Goal: Information Seeking & Learning: Learn about a topic

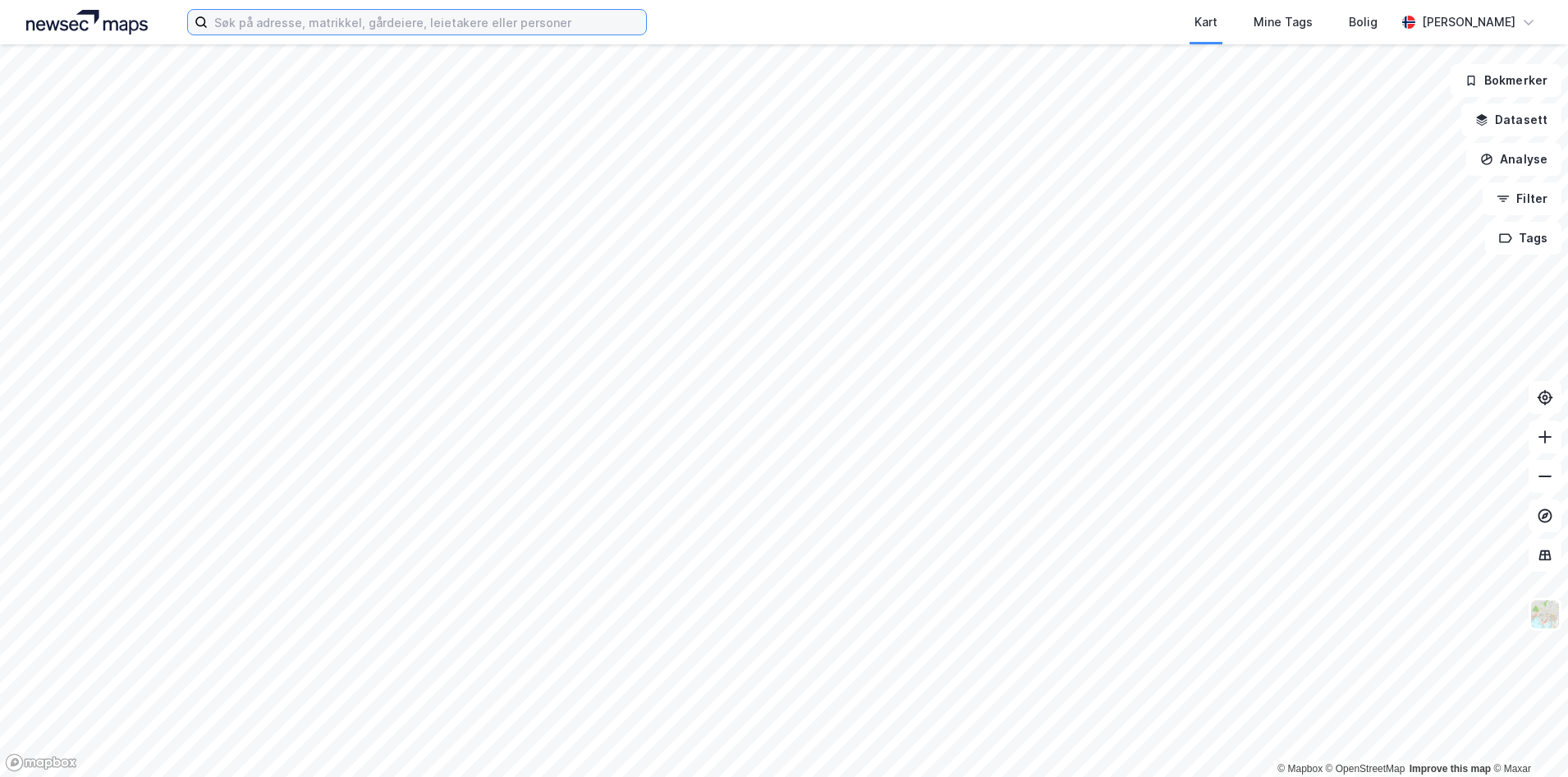
click at [285, 18] on input at bounding box center [427, 22] width 439 height 24
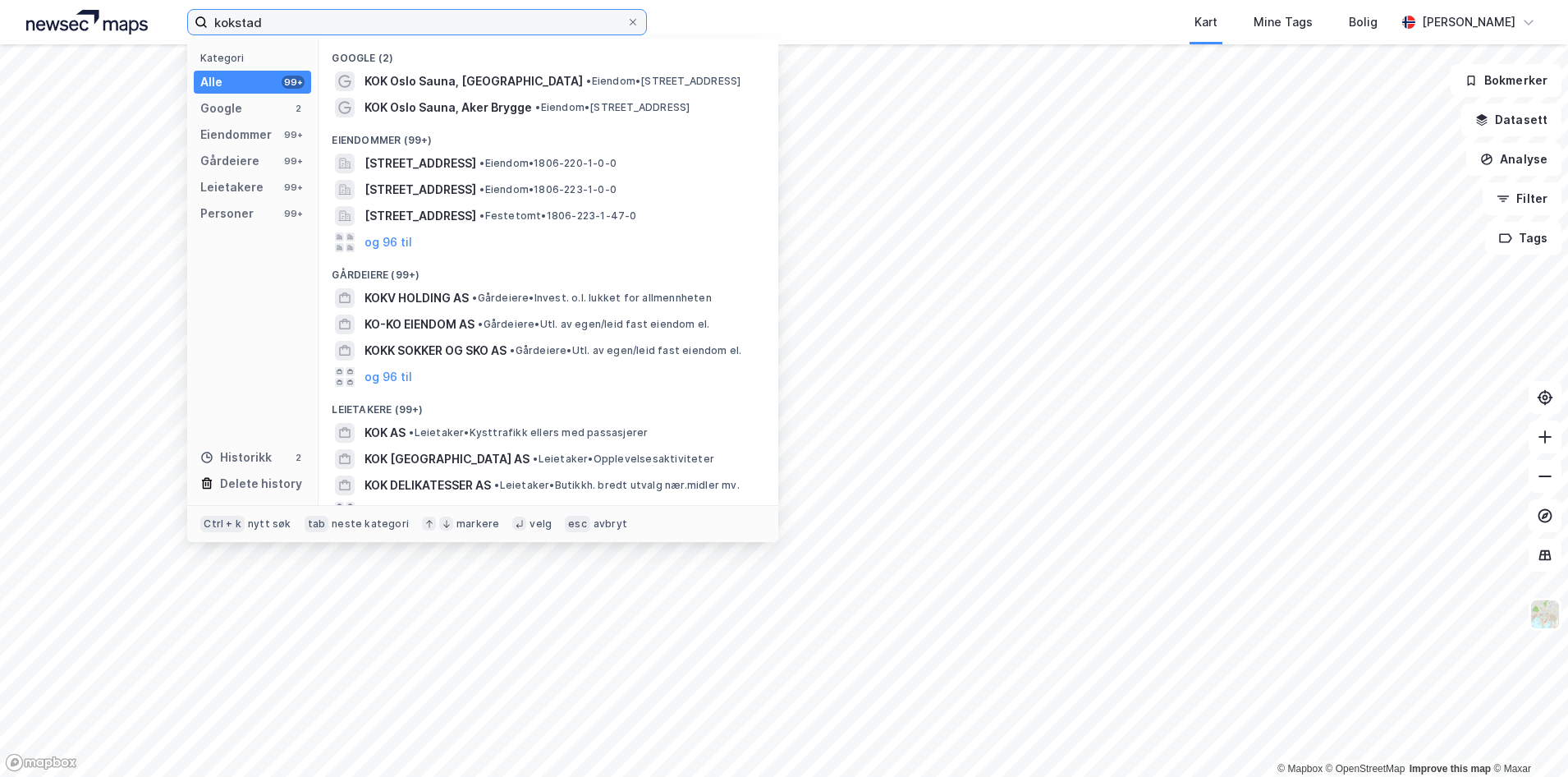
type input "kokstad"
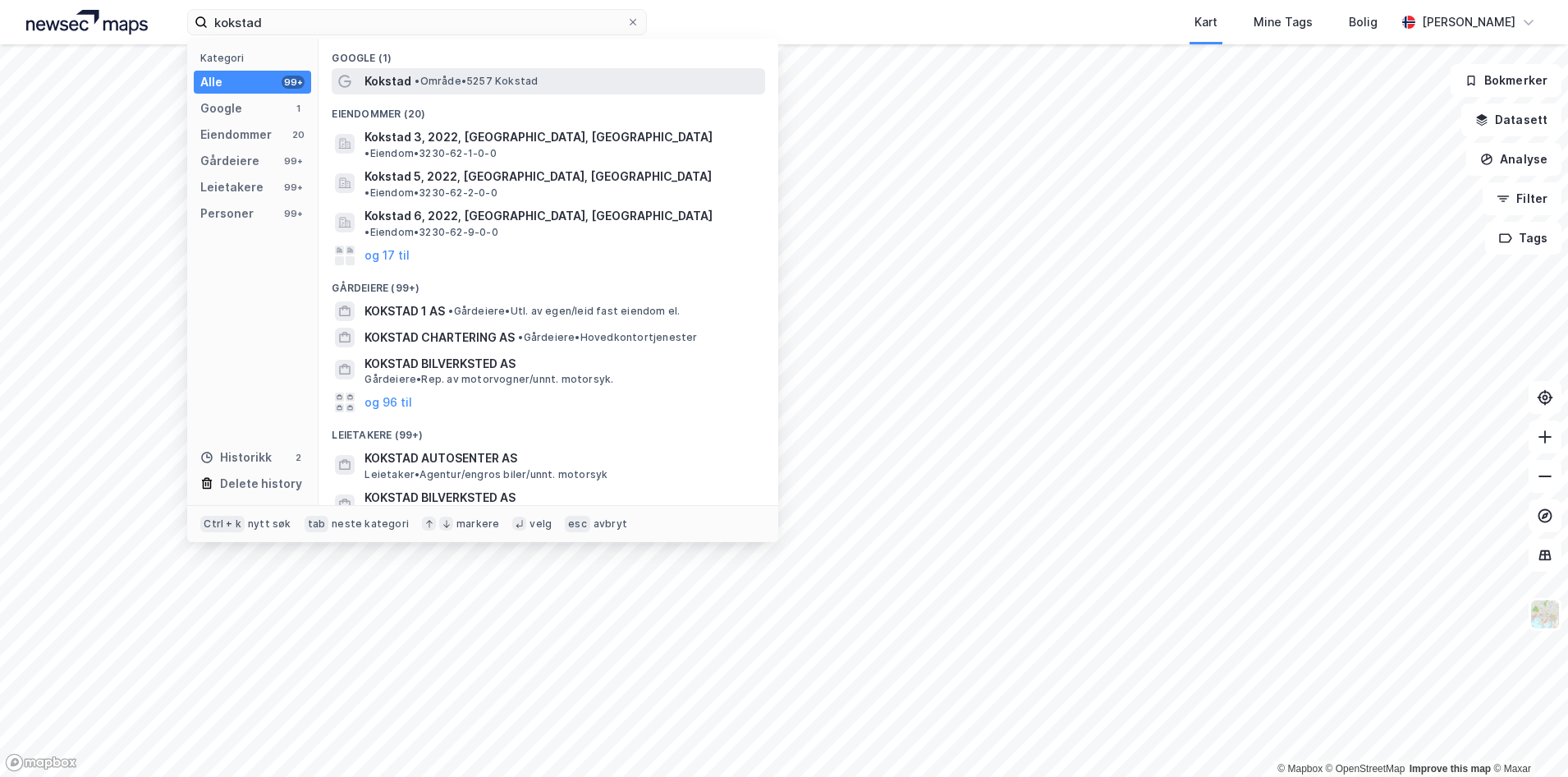
click at [393, 78] on span "Kokstad" at bounding box center [388, 81] width 47 height 20
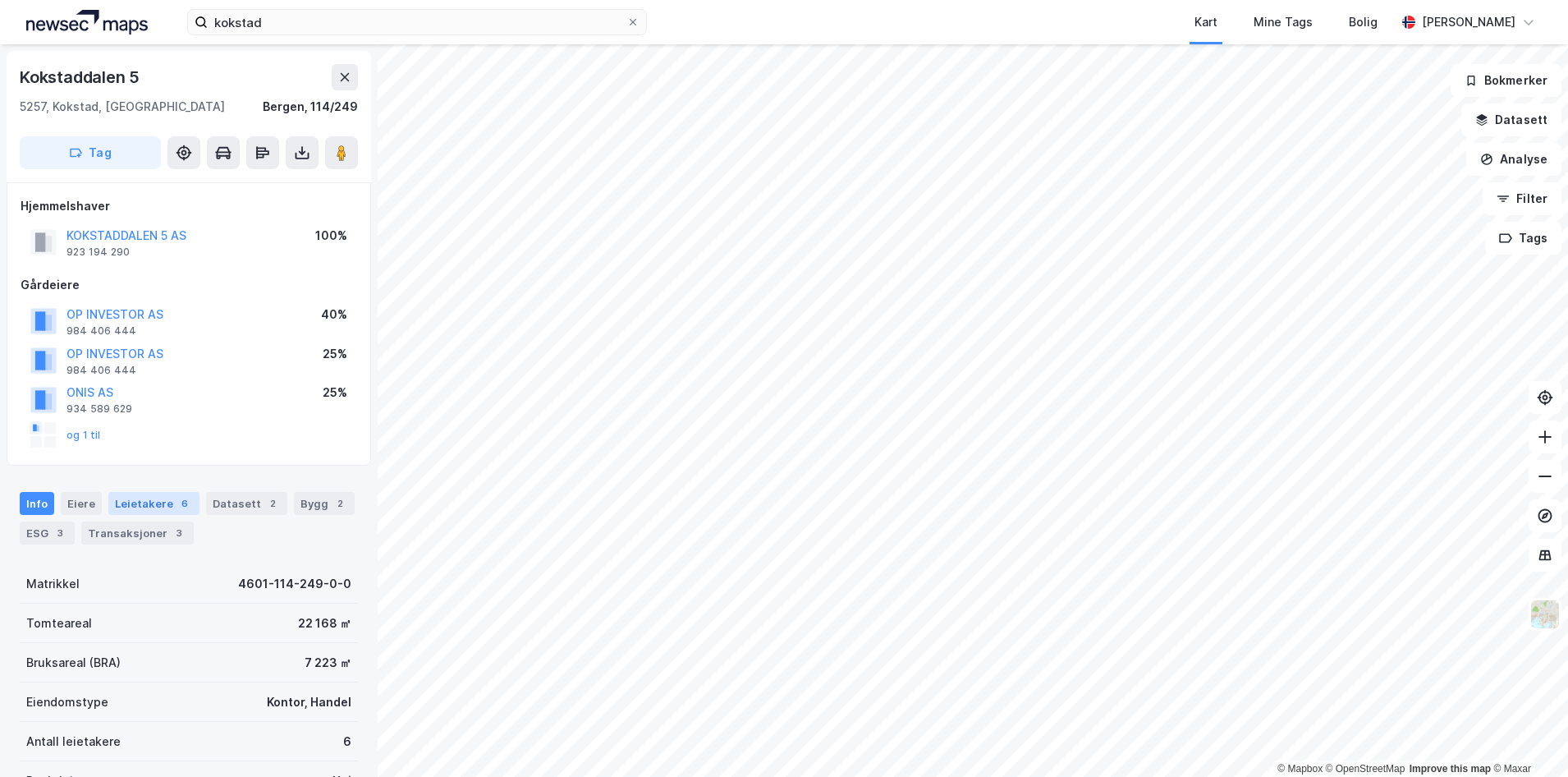
click at [165, 505] on div "Leietakere 6" at bounding box center [154, 503] width 91 height 23
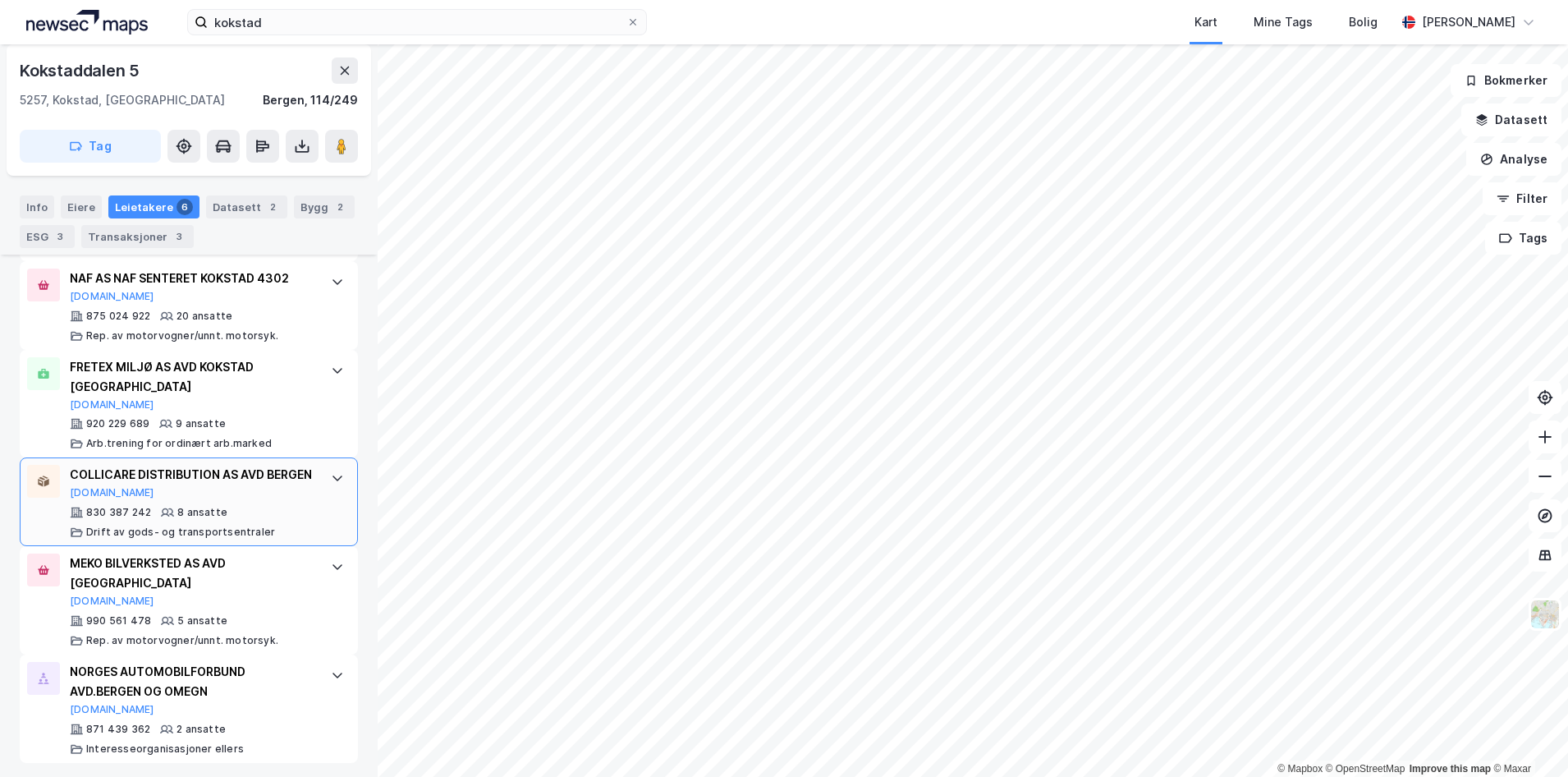
scroll to position [709, 0]
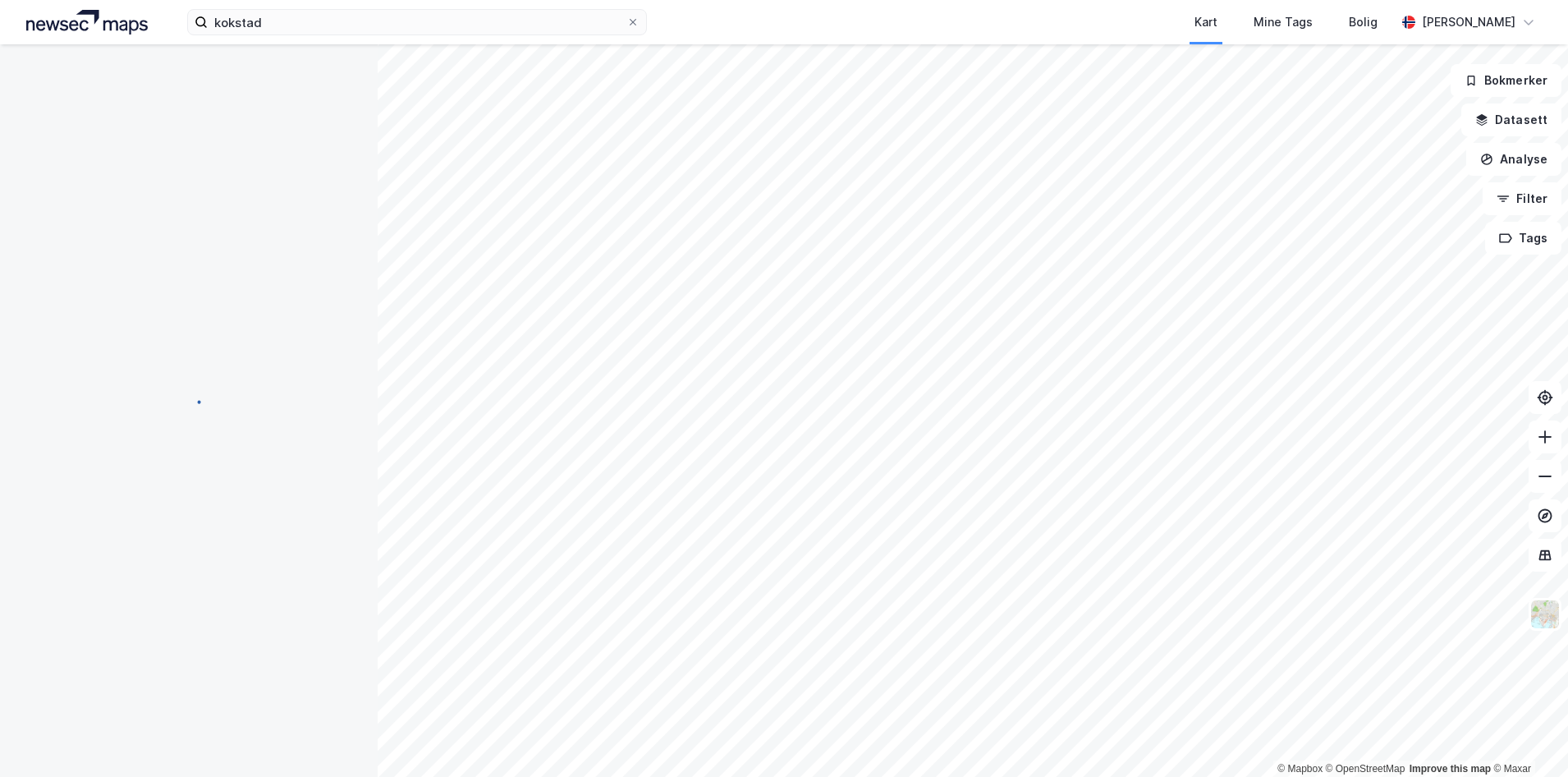
scroll to position [131, 0]
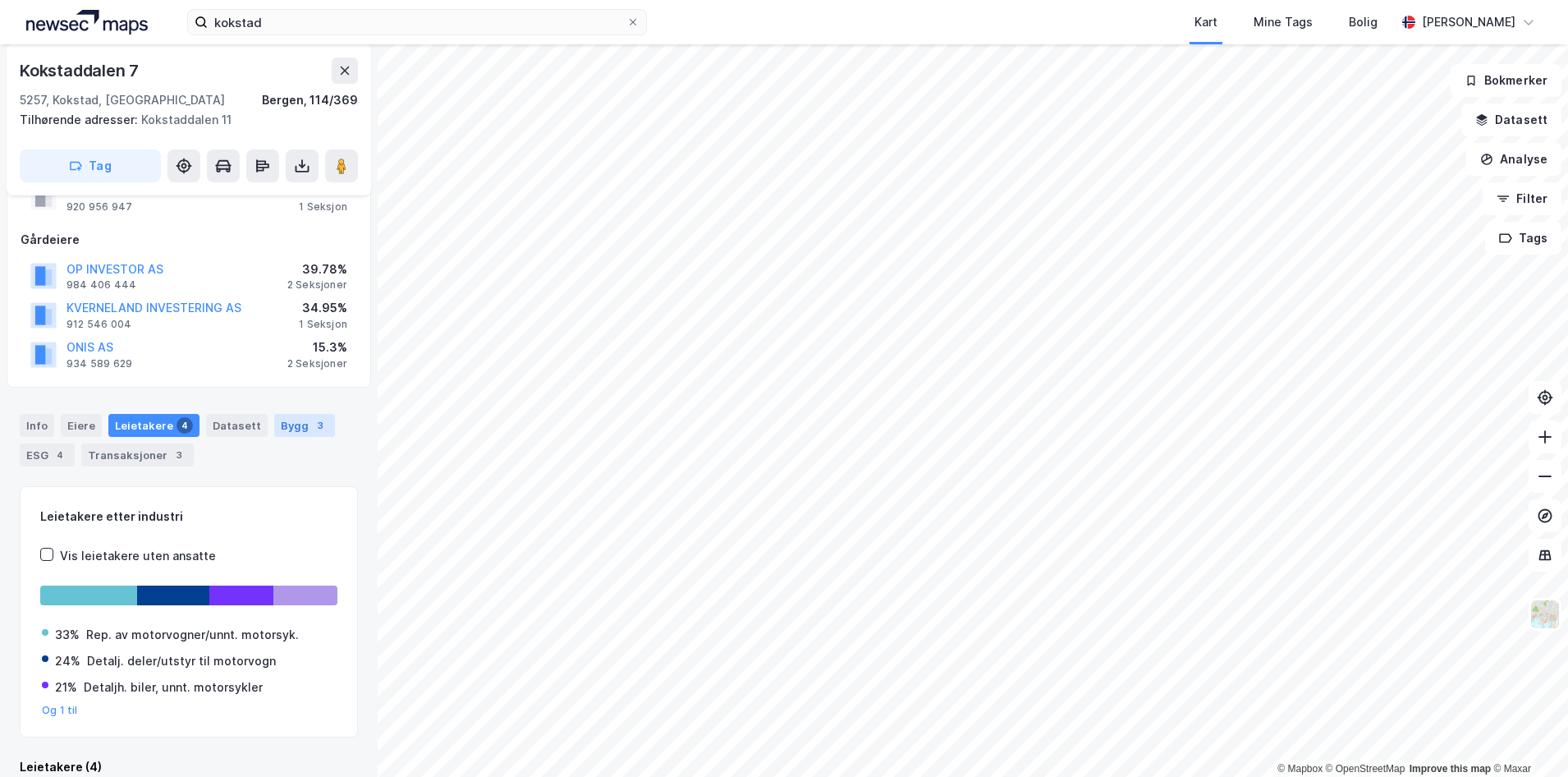
click at [281, 428] on div "Bygg 3" at bounding box center [304, 425] width 61 height 23
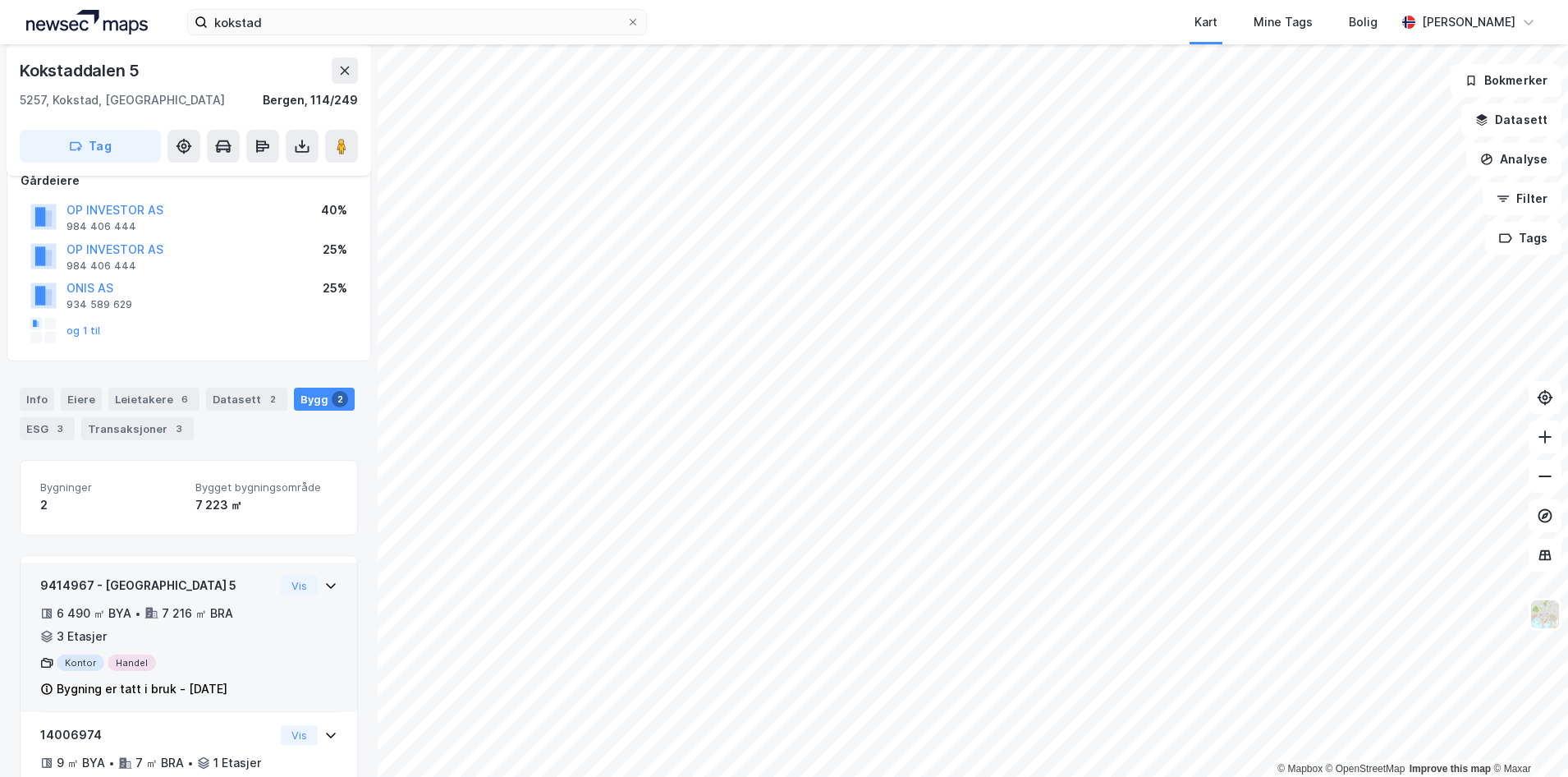
scroll to position [168, 0]
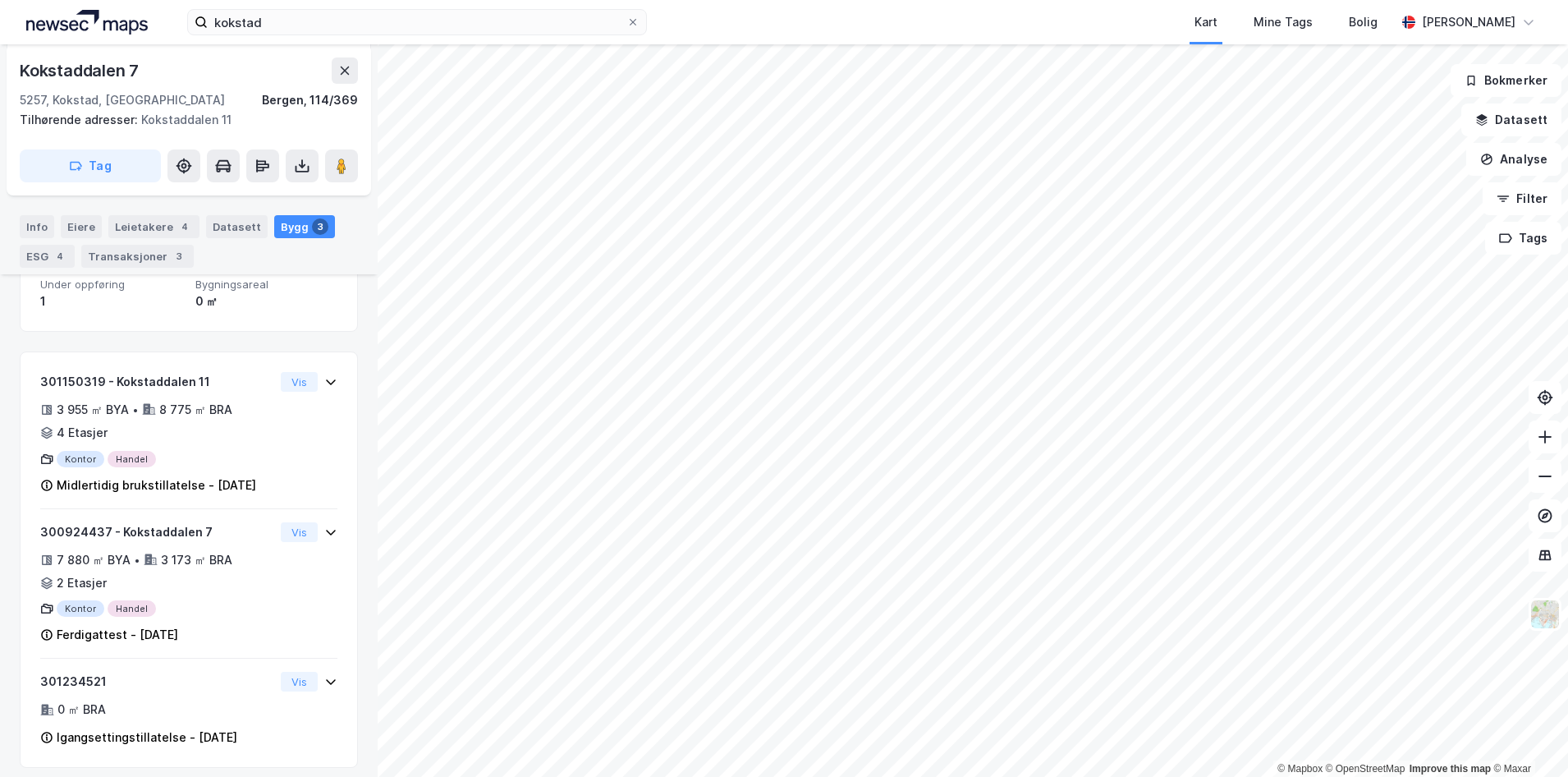
scroll to position [479, 0]
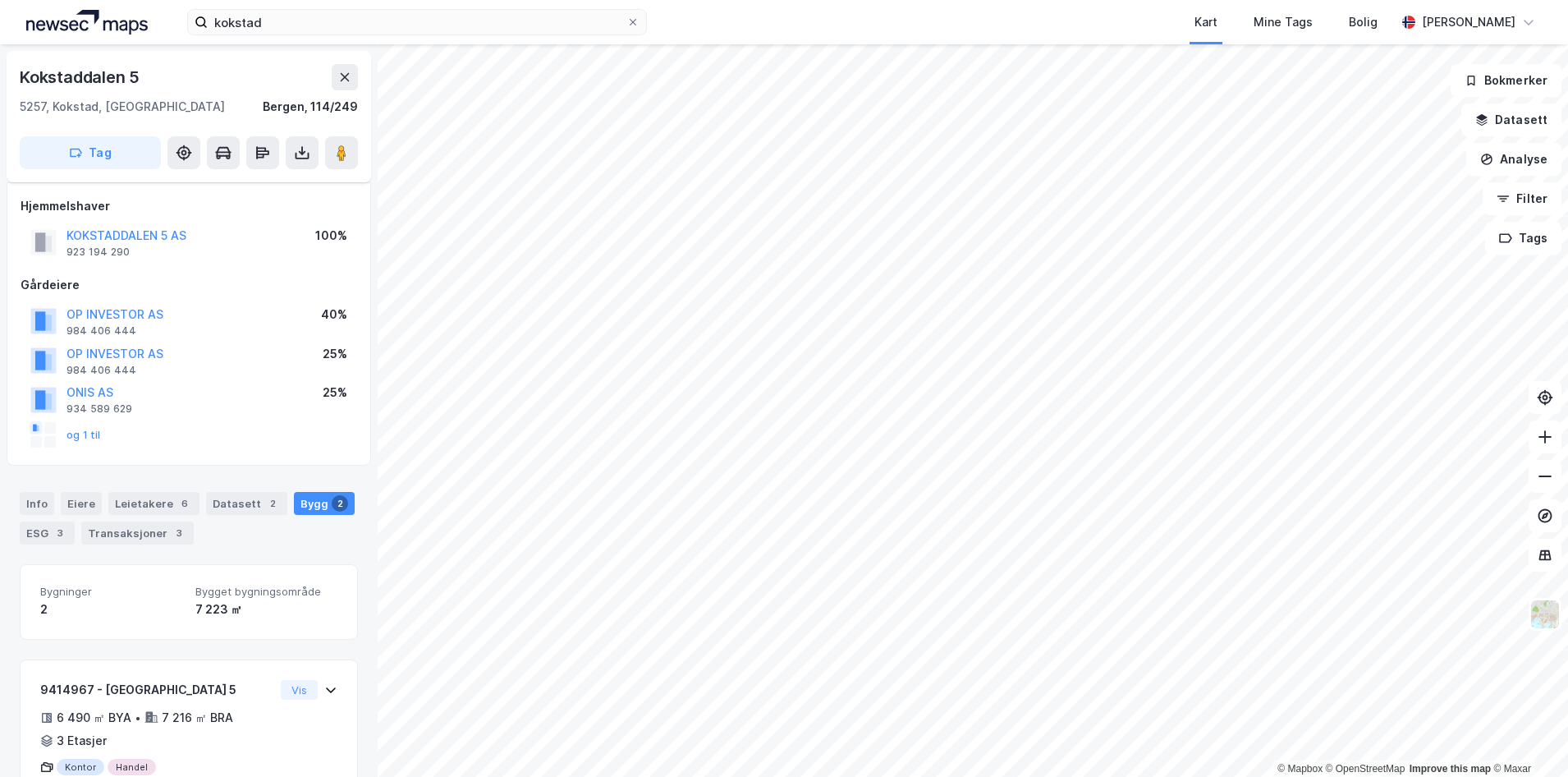
scroll to position [168, 0]
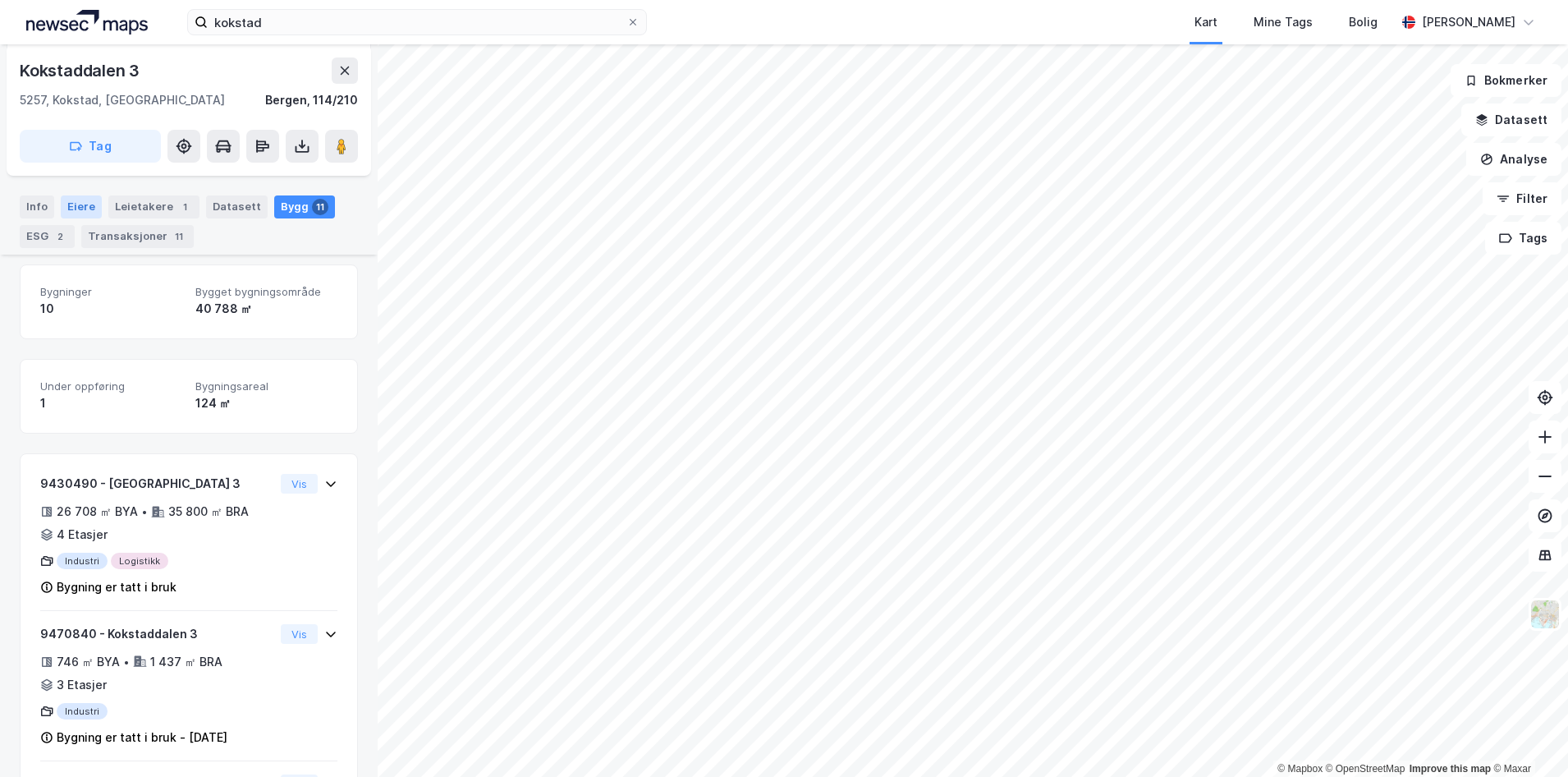
scroll to position [68, 0]
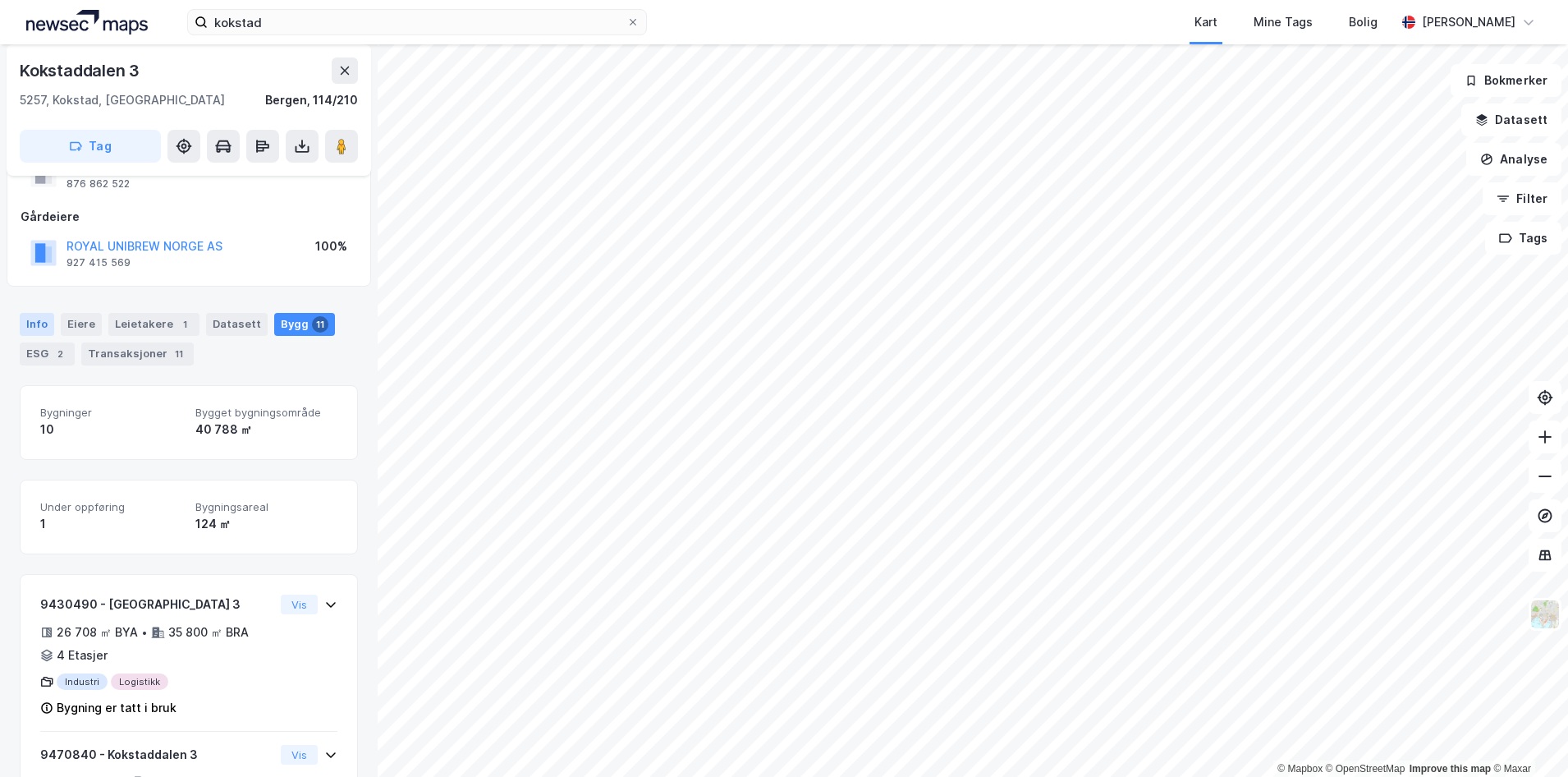
click at [23, 331] on div "Info" at bounding box center [36, 324] width 35 height 23
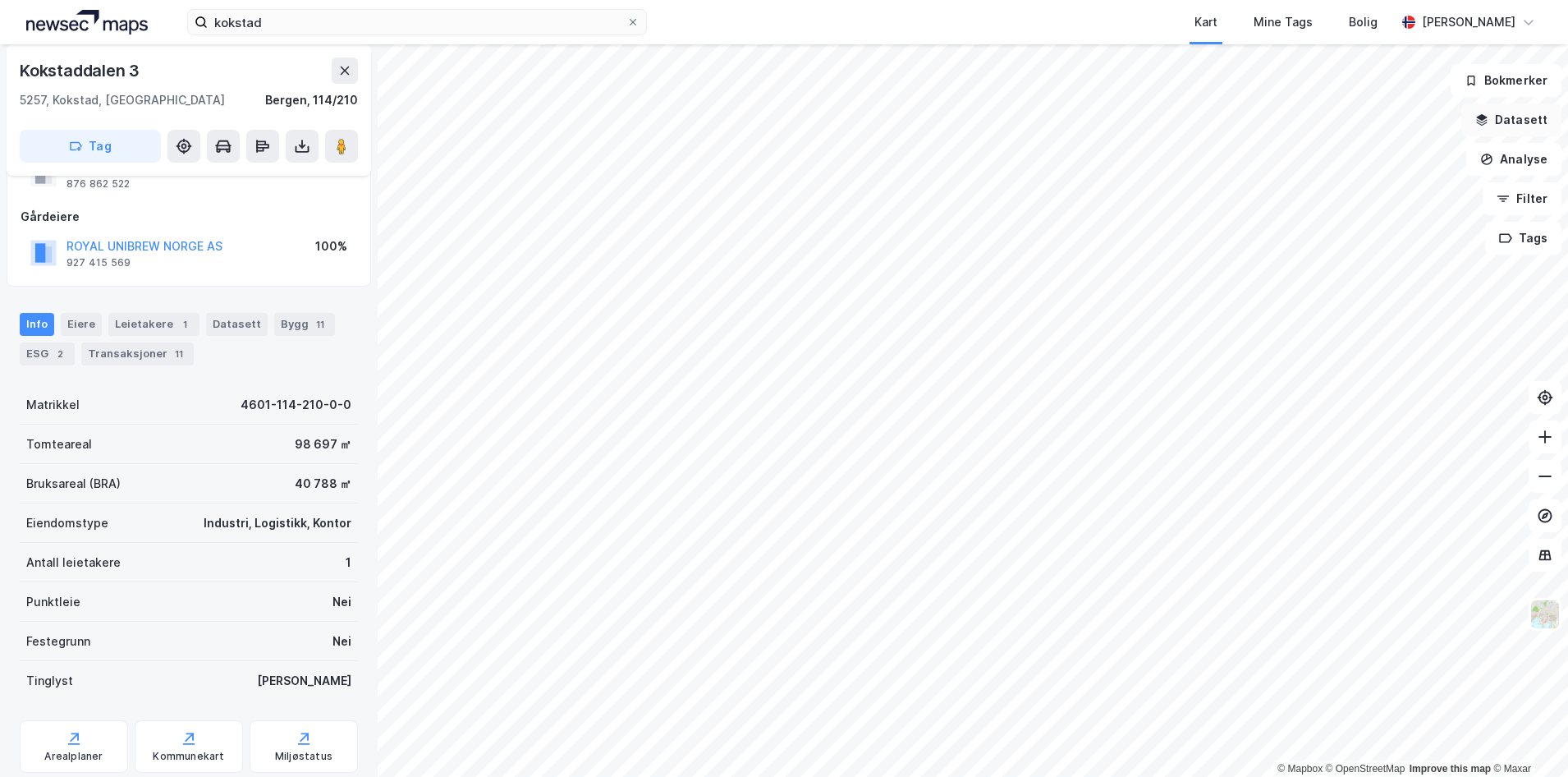
click at [1527, 110] on button "Datasett" at bounding box center [1511, 120] width 100 height 33
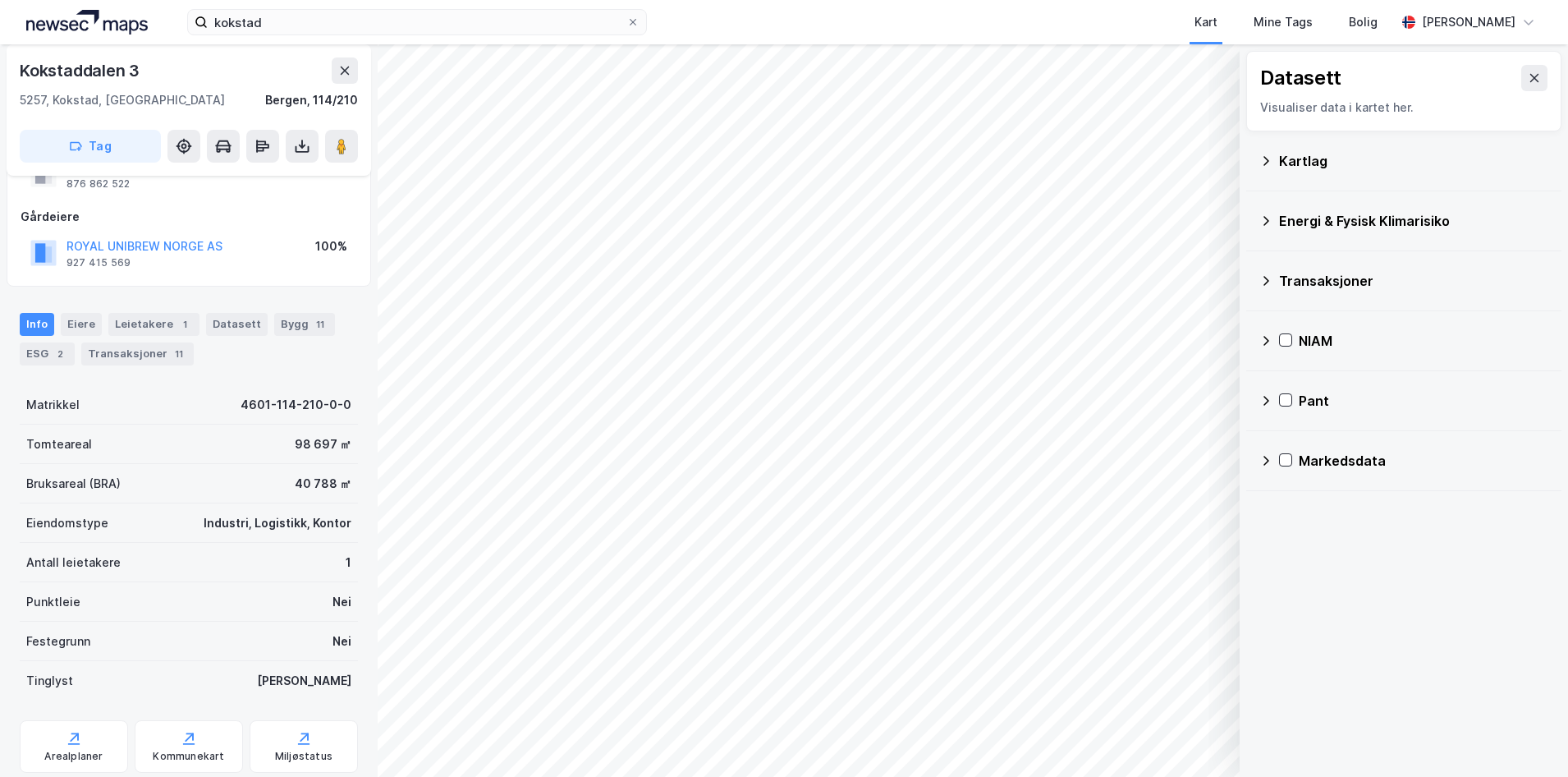
click at [1296, 145] on div "Kartlag" at bounding box center [1404, 161] width 289 height 39
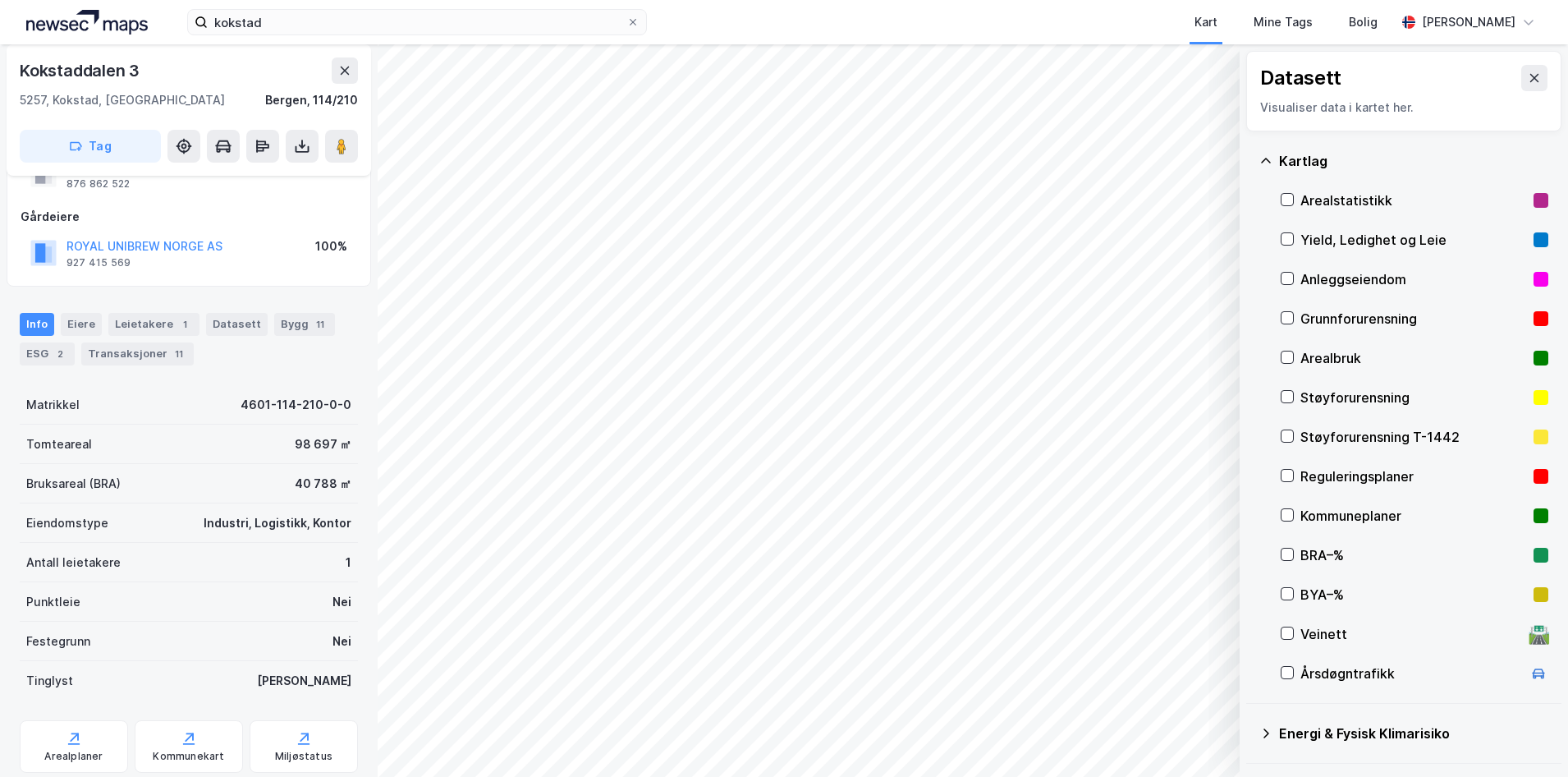
click at [1272, 171] on div "Kartlag" at bounding box center [1404, 161] width 289 height 39
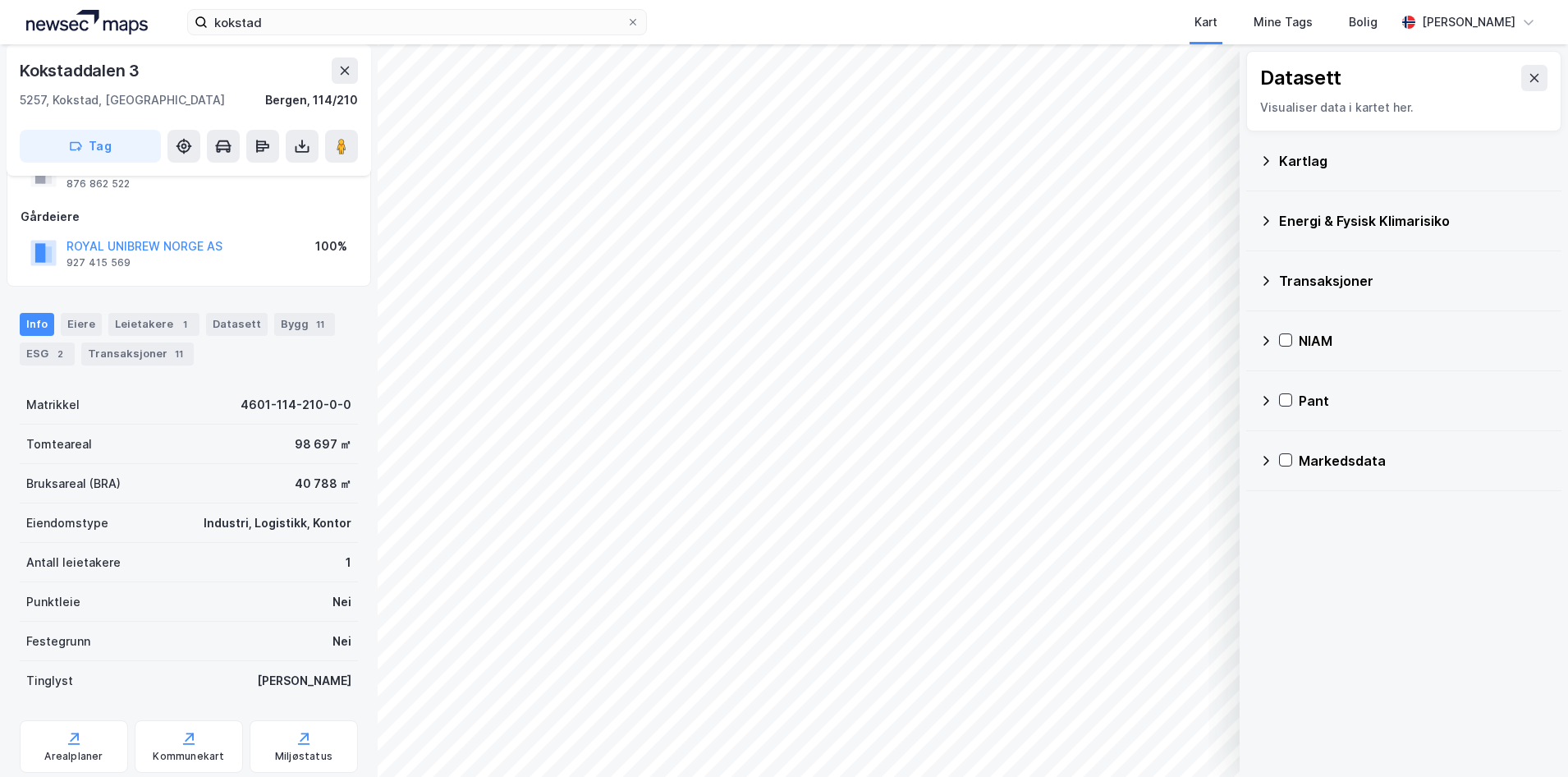
click at [1264, 271] on div "Transaksjoner" at bounding box center [1404, 281] width 289 height 39
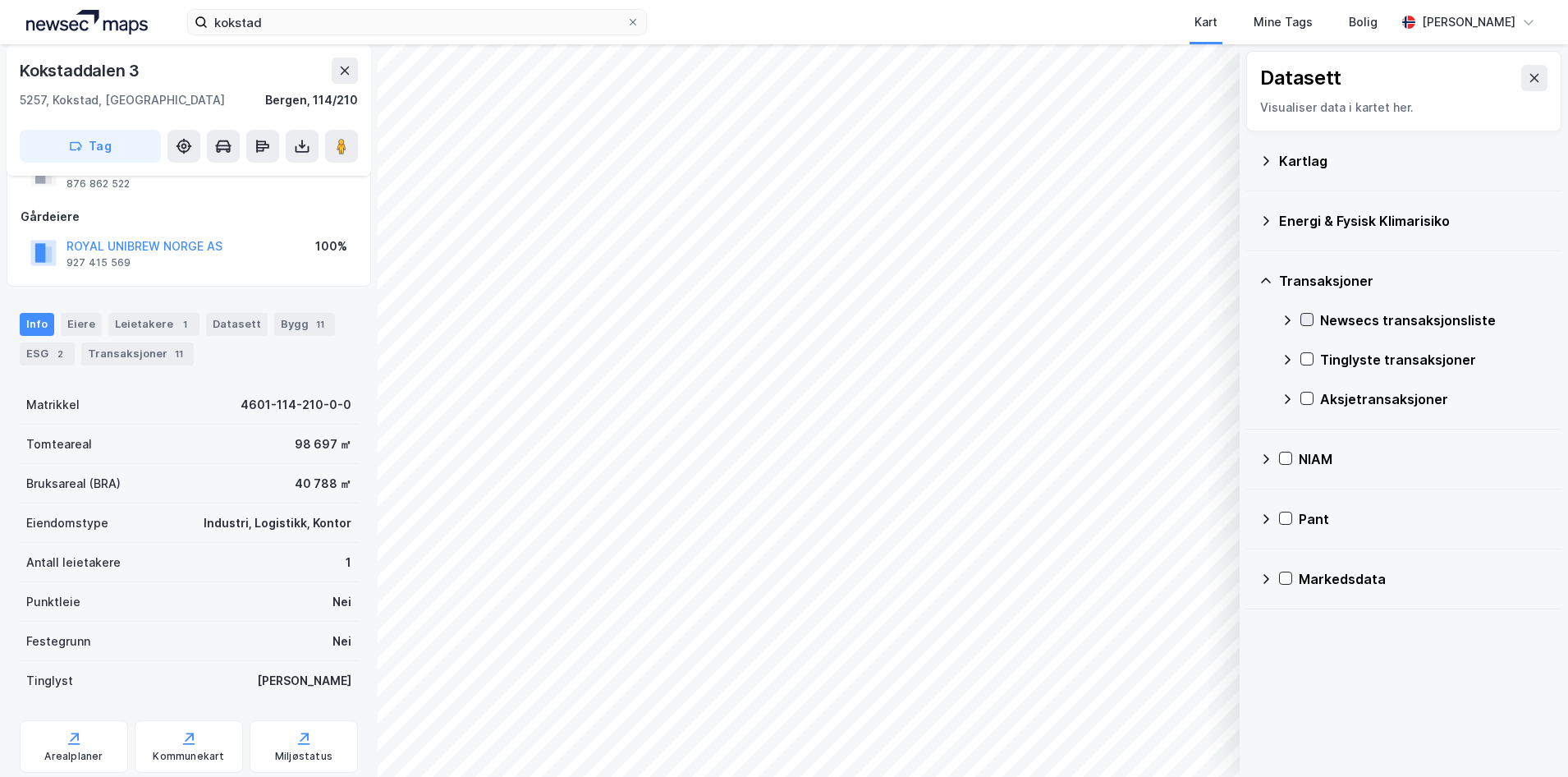
click at [1310, 316] on icon at bounding box center [1307, 319] width 11 height 11
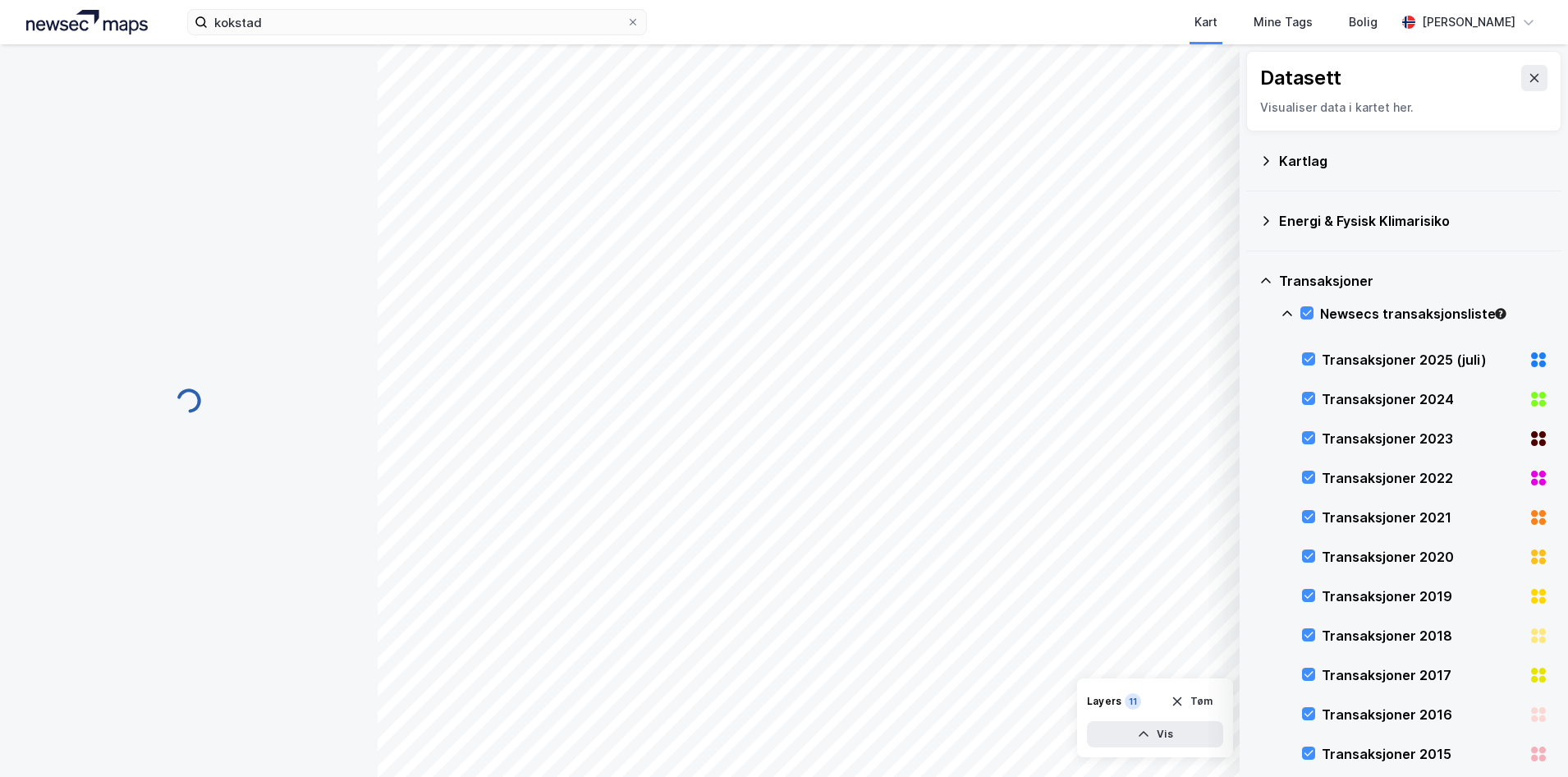
scroll to position [68, 0]
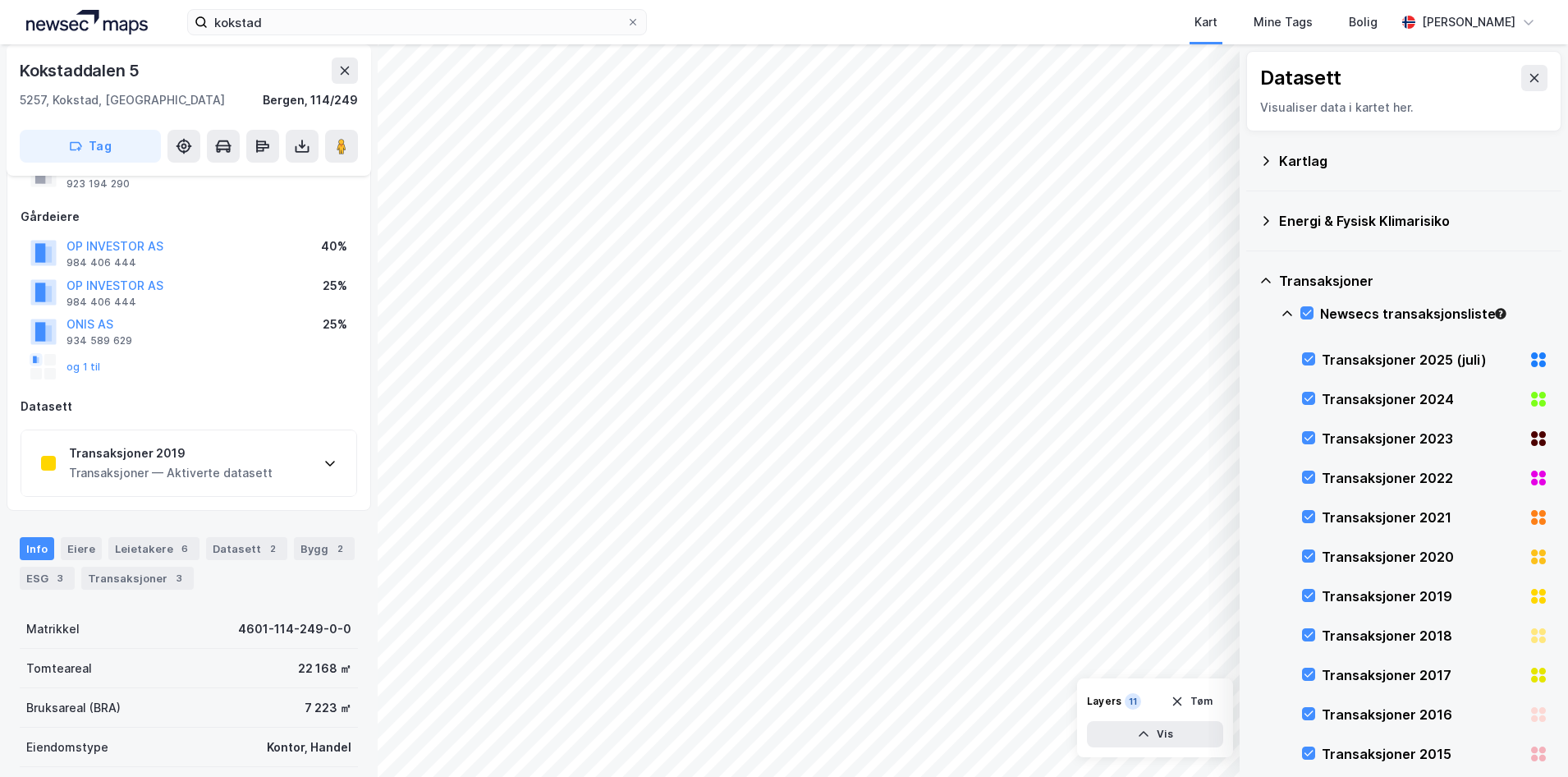
click at [316, 468] on div "Transaksjoner 2019 Transaksjoner — Aktiverte datasett" at bounding box center [189, 463] width 335 height 65
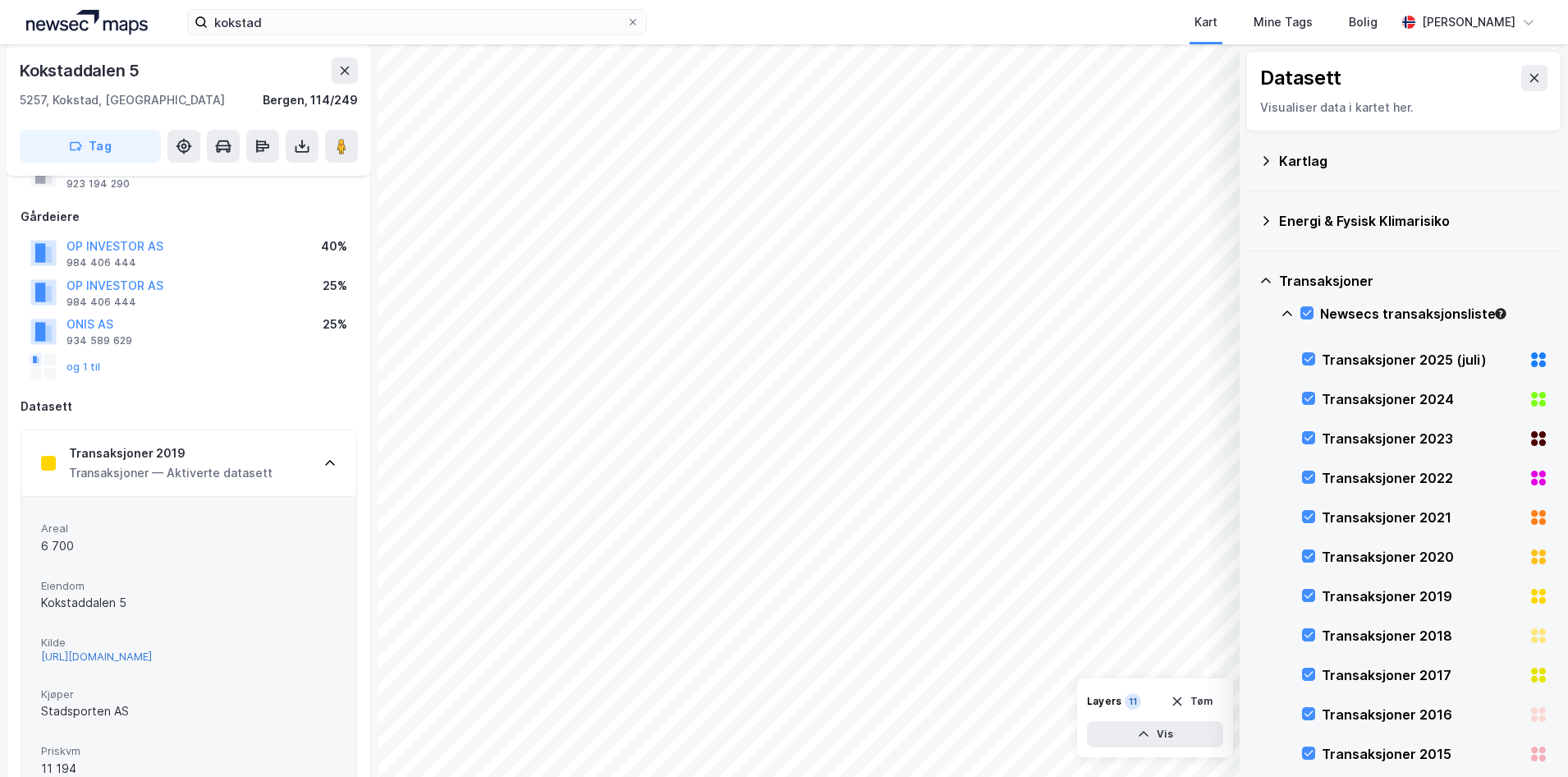
click at [152, 664] on div "[URL][DOMAIN_NAME]" at bounding box center [96, 657] width 111 height 14
click at [324, 464] on icon at bounding box center [330, 463] width 13 height 13
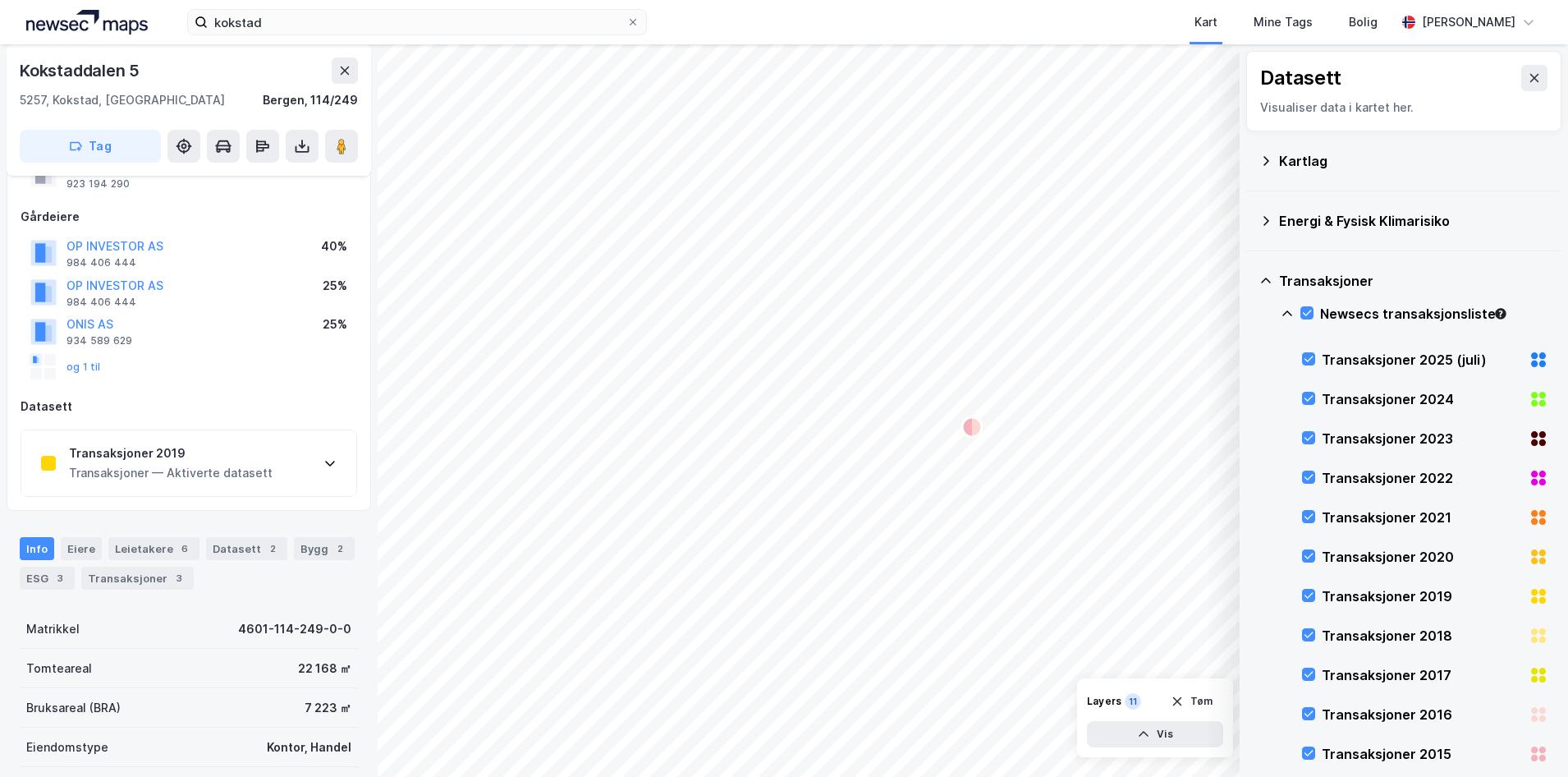
click at [1281, 310] on icon at bounding box center [1287, 314] width 13 height 13
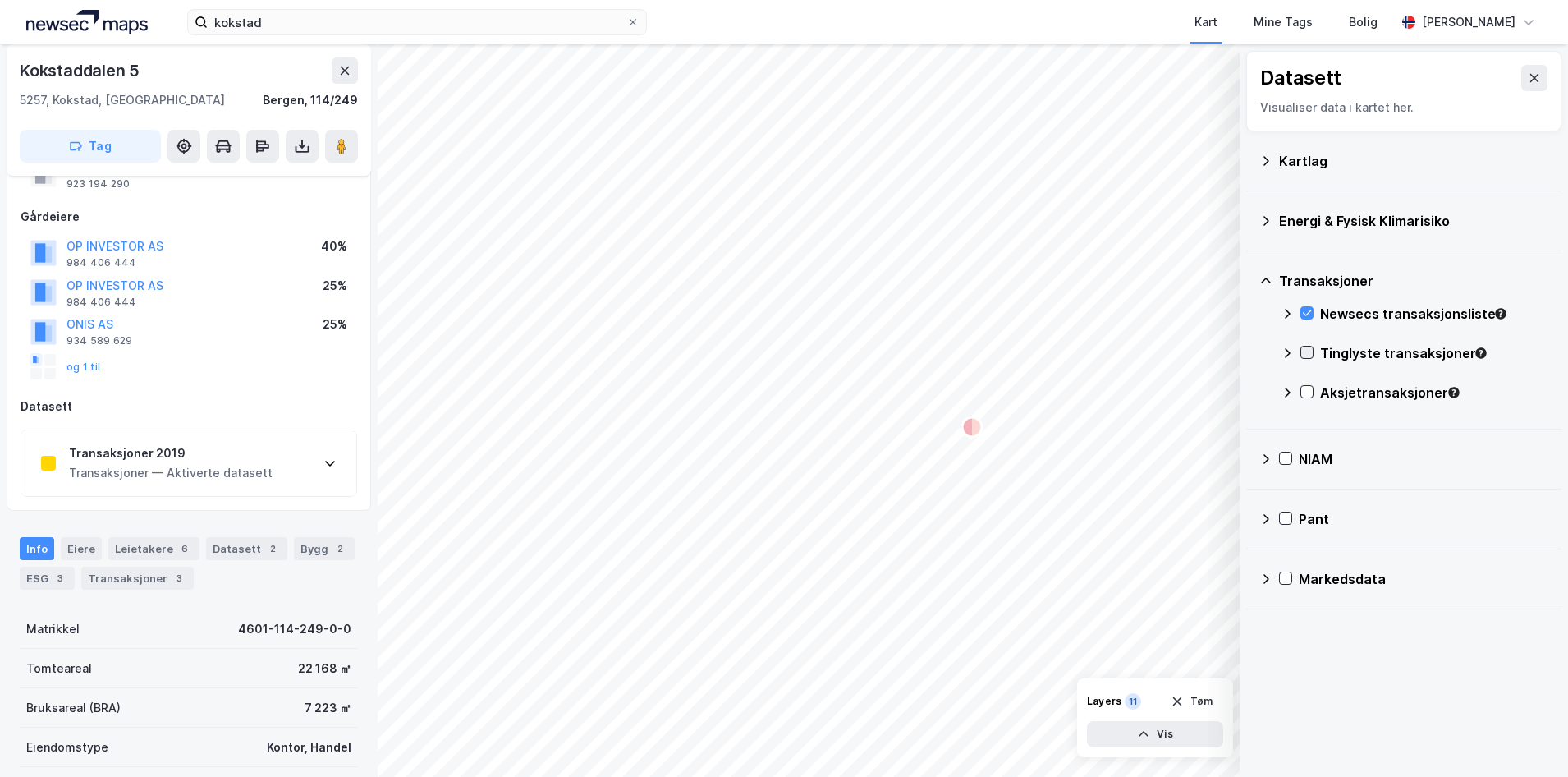
click at [1309, 350] on icon at bounding box center [1307, 352] width 11 height 11
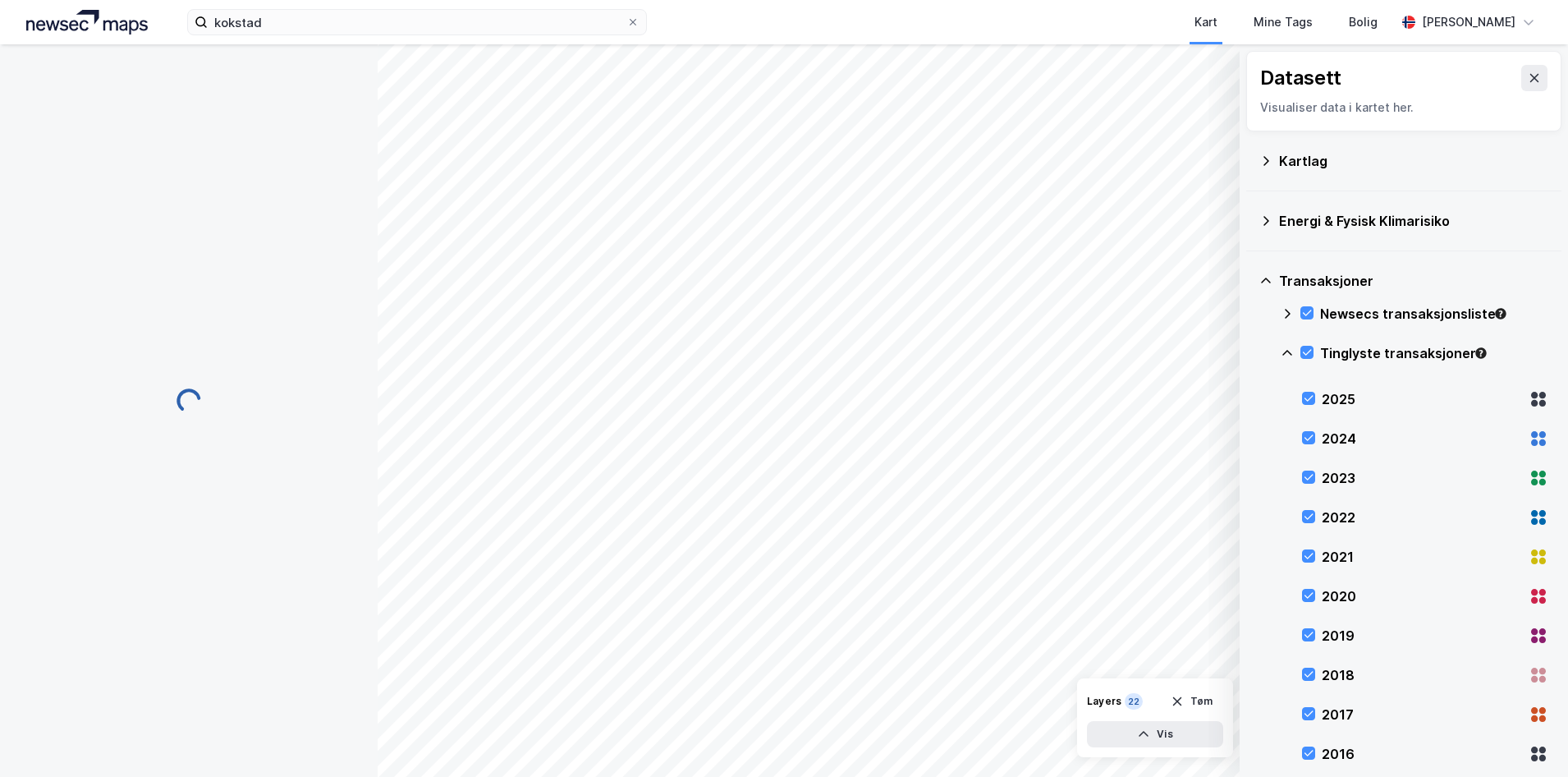
scroll to position [68, 0]
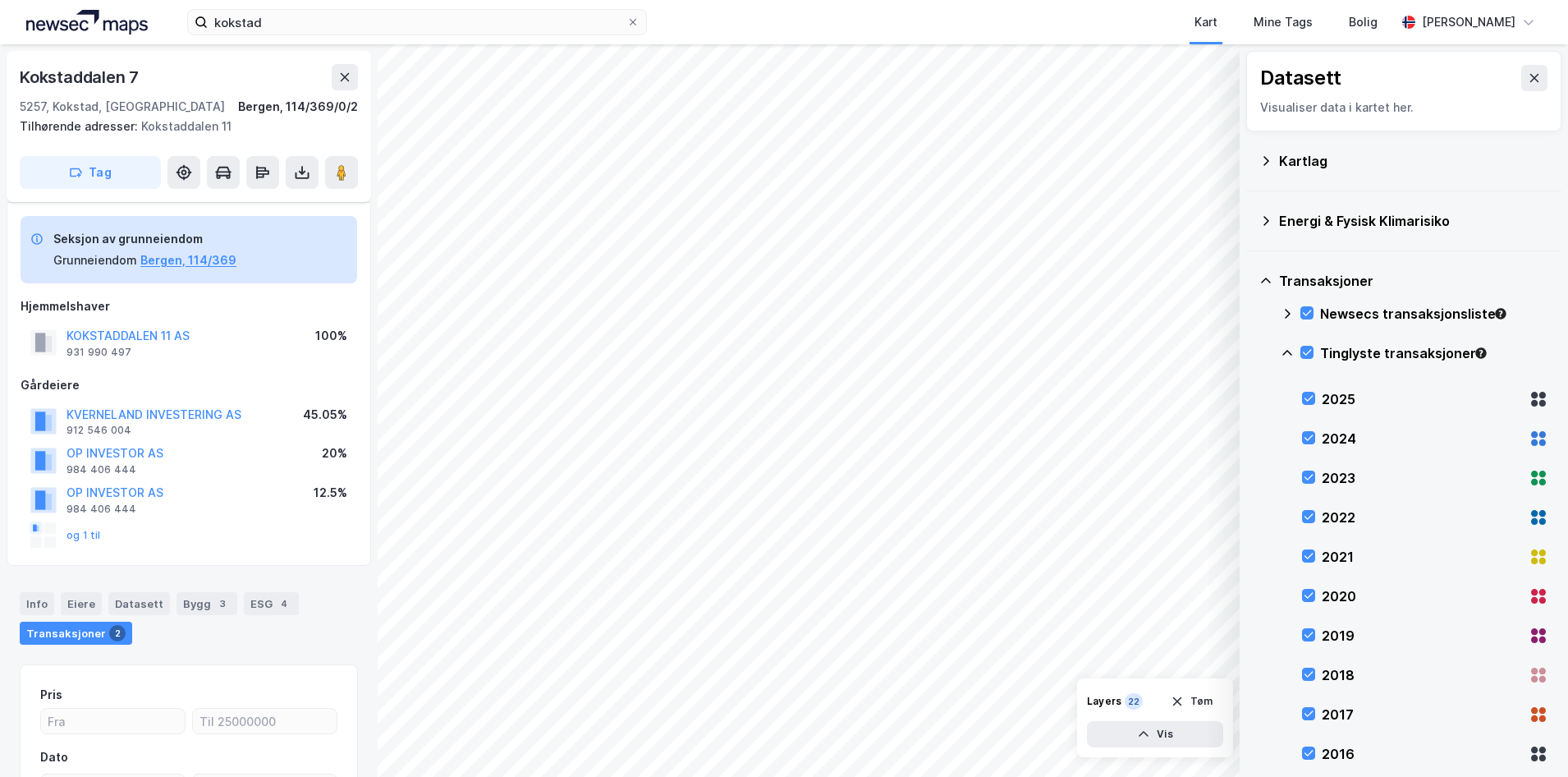
scroll to position [68, 0]
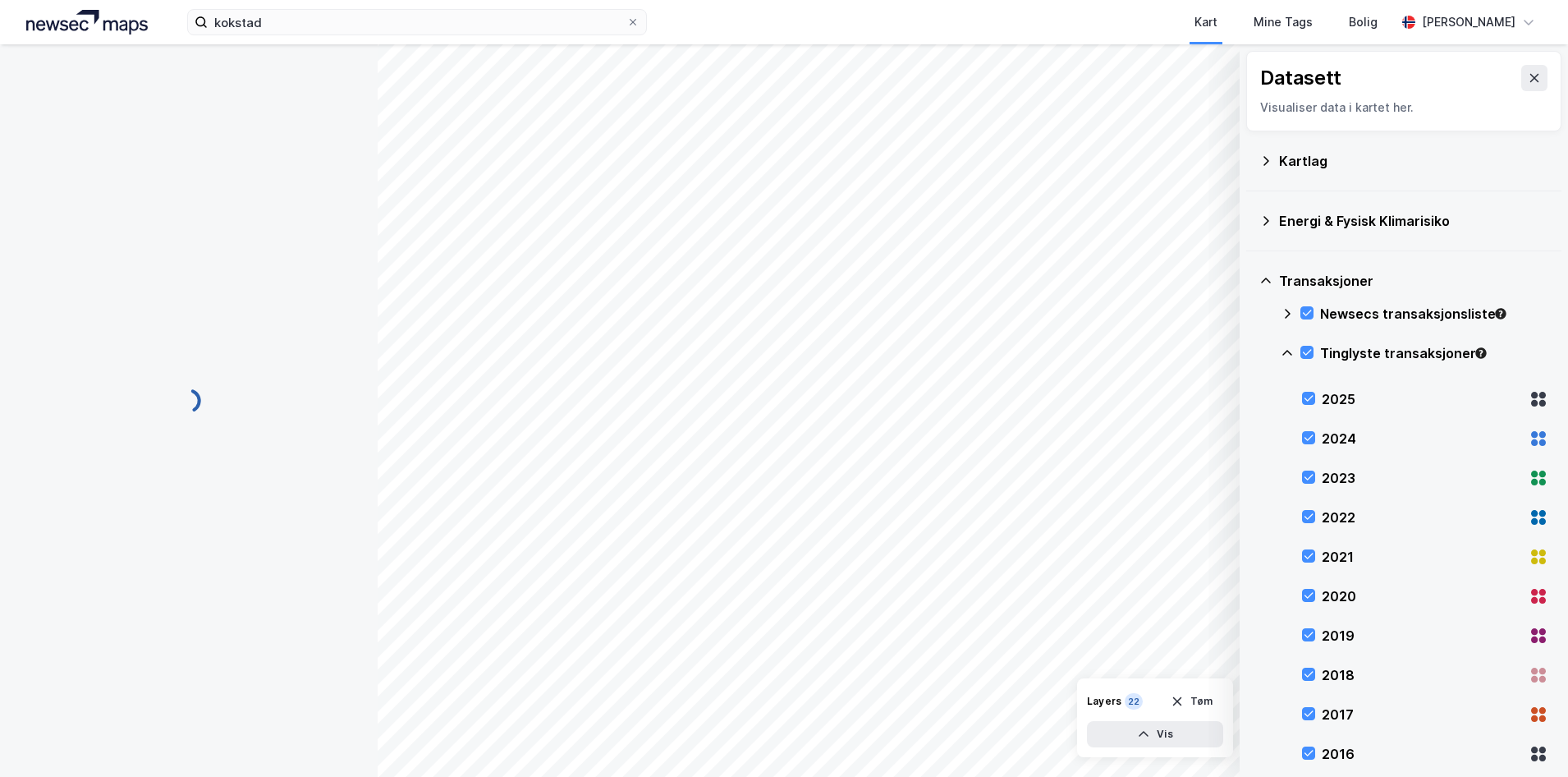
scroll to position [68, 0]
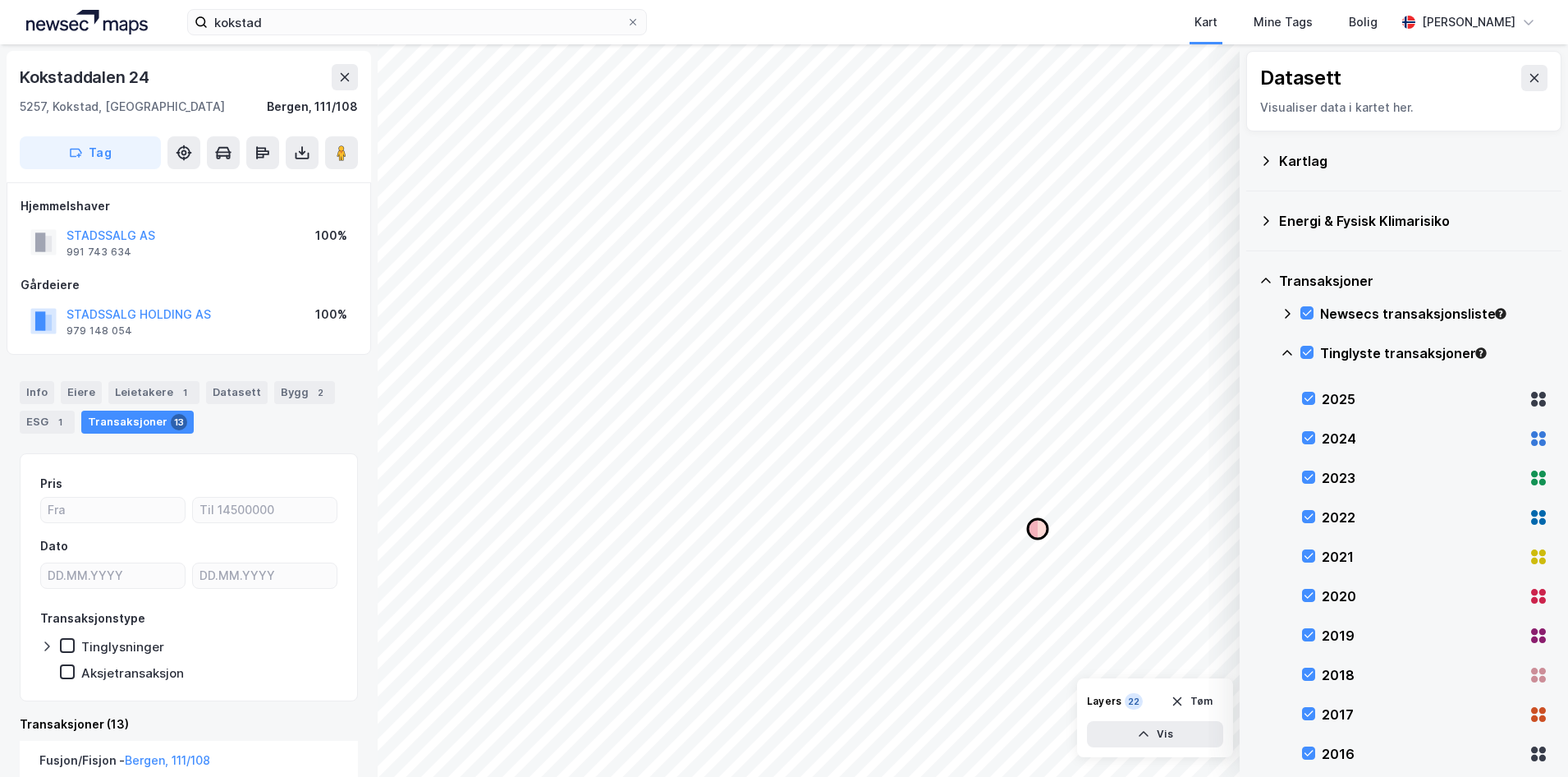
click at [1036, 532] on icon "Map marker" at bounding box center [1032, 529] width 10 height 20
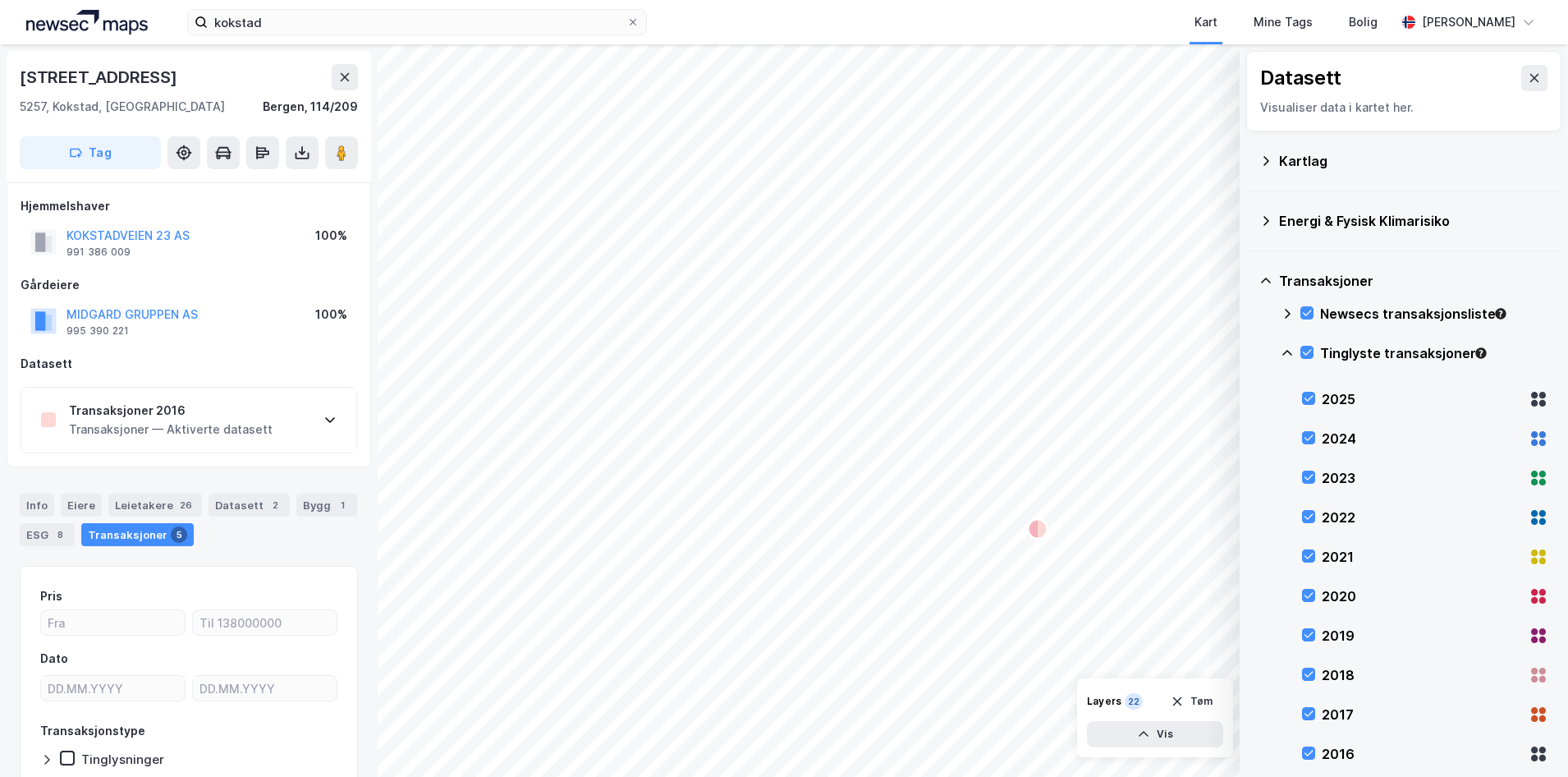
scroll to position [68, 0]
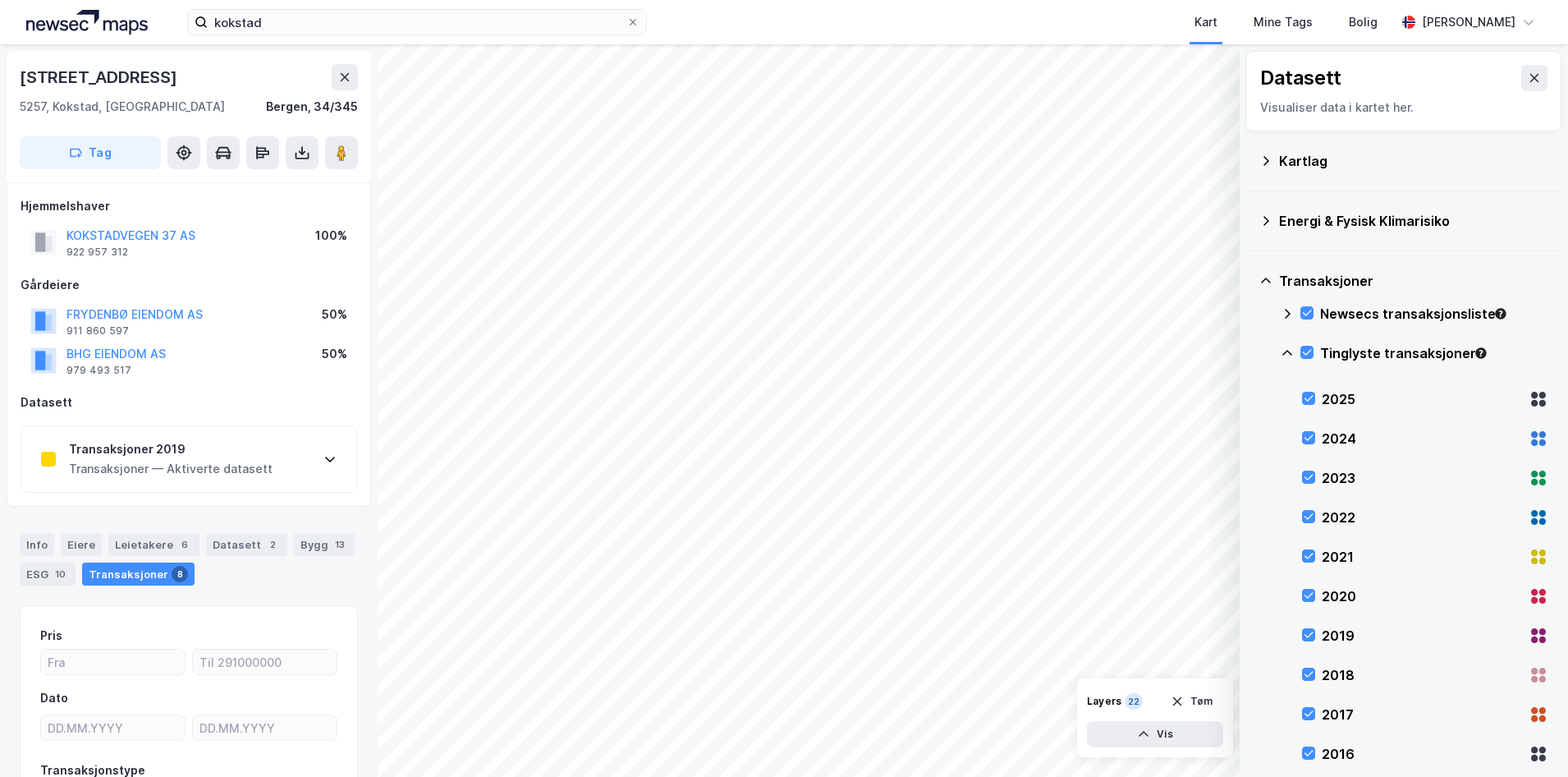
scroll to position [63, 0]
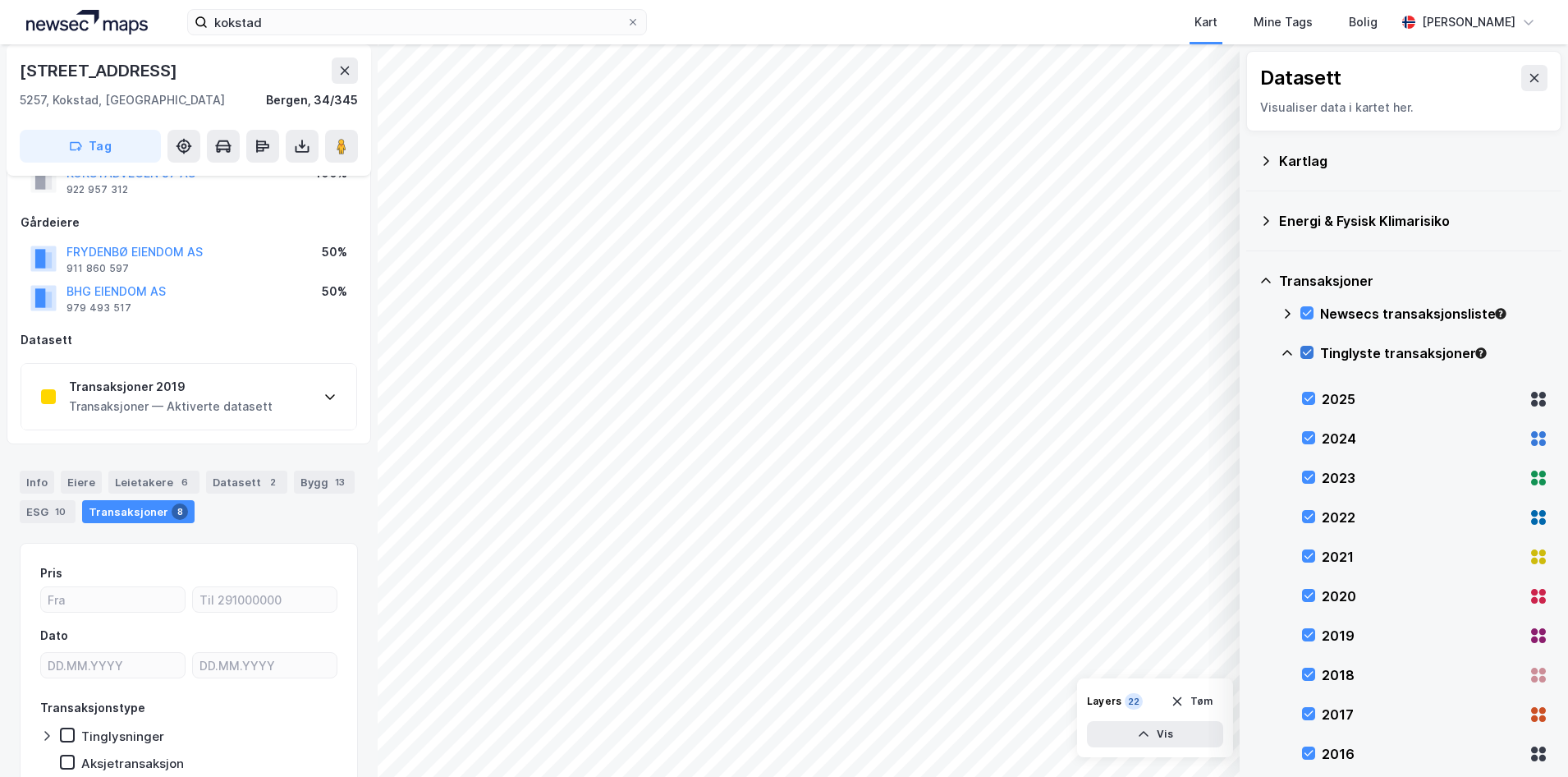
click at [1304, 355] on icon at bounding box center [1307, 352] width 11 height 11
click at [1289, 352] on icon at bounding box center [1287, 353] width 10 height 6
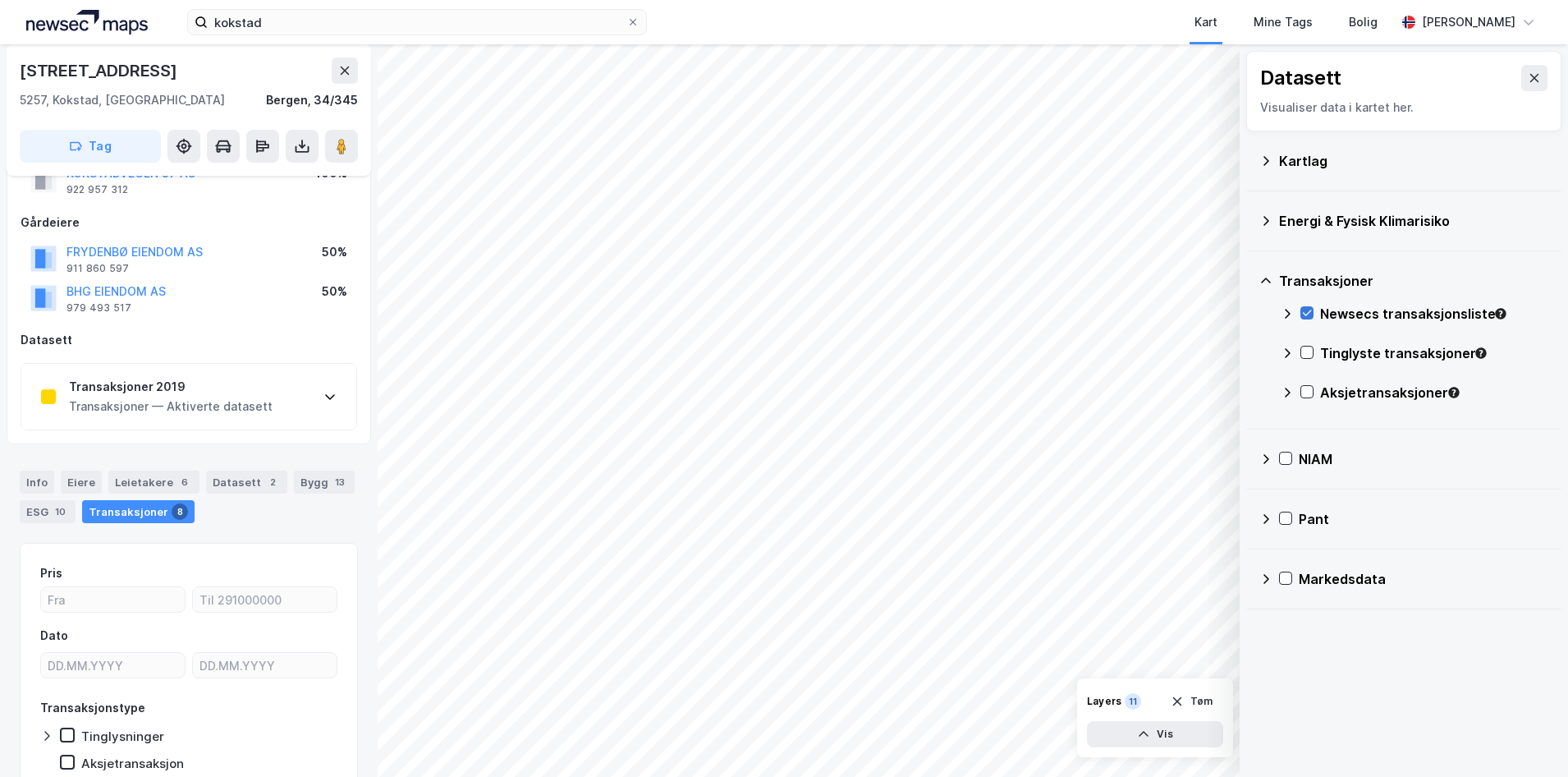
click at [1309, 309] on icon at bounding box center [1307, 313] width 11 height 11
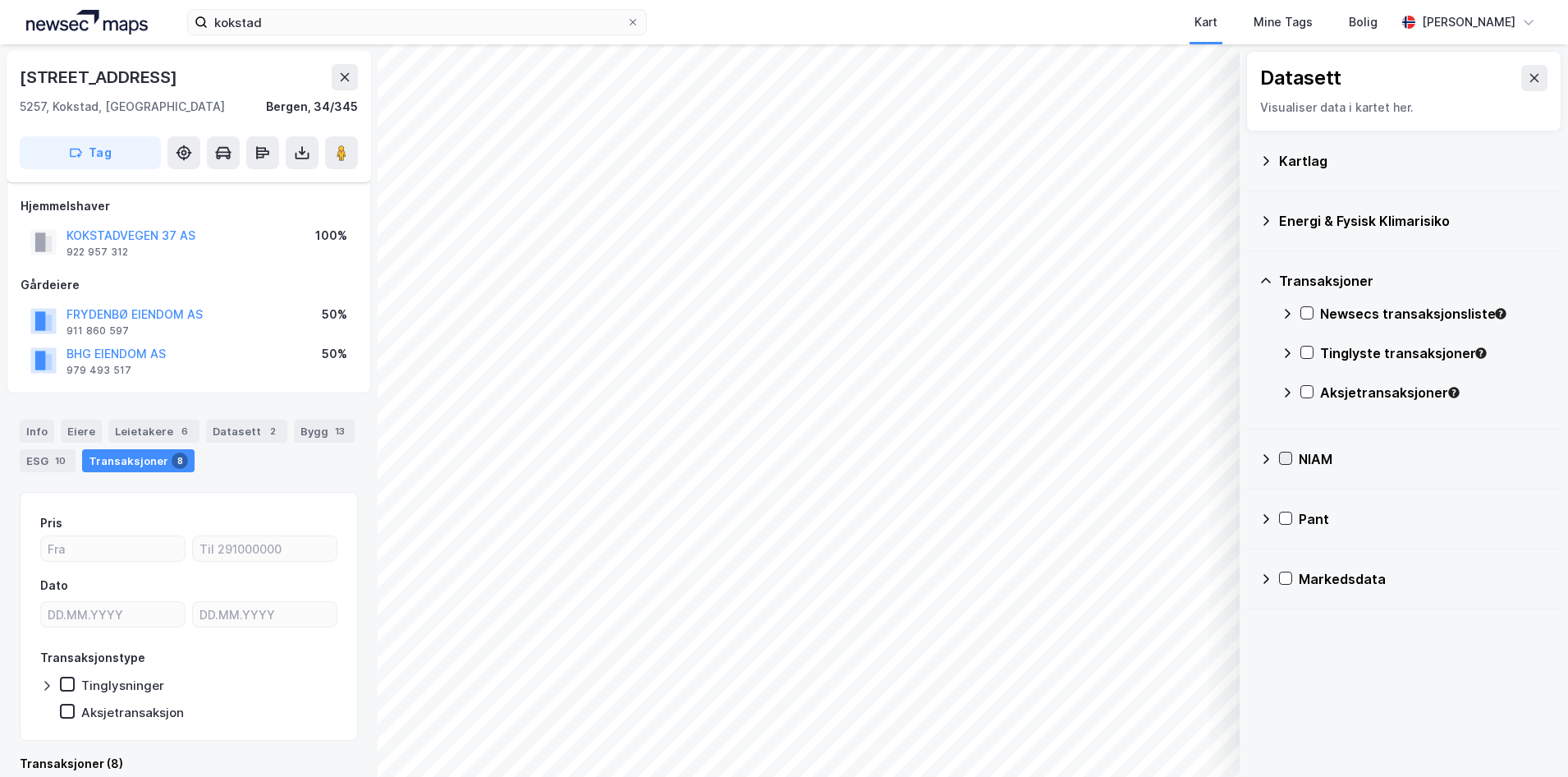
click at [1281, 463] on icon at bounding box center [1285, 459] width 11 height 11
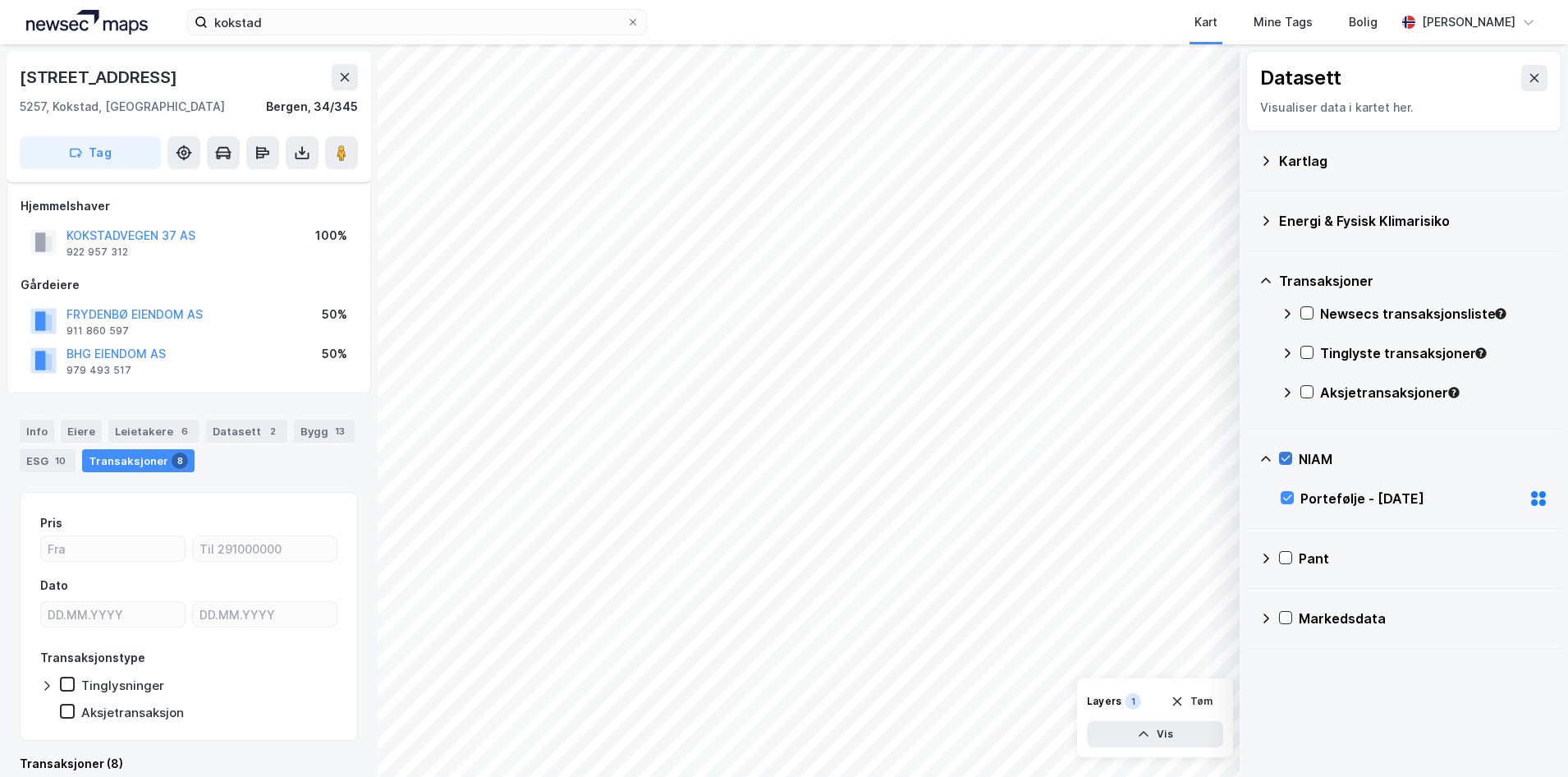
click at [1287, 458] on icon at bounding box center [1285, 459] width 11 height 11
click at [1287, 467] on div "NIAM" at bounding box center [1404, 459] width 289 height 39
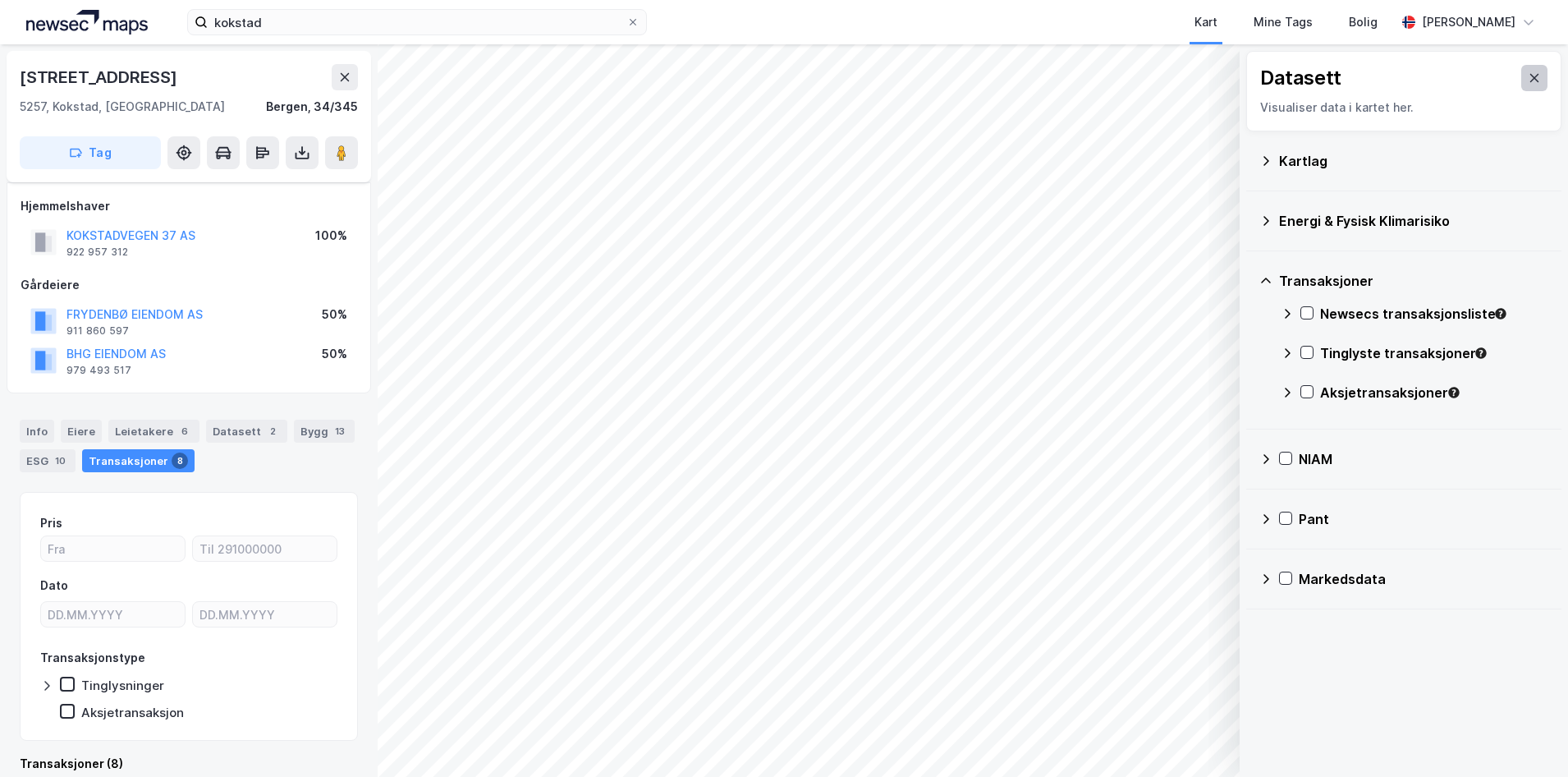
click at [1528, 82] on icon at bounding box center [1534, 78] width 13 height 13
